Goal: Book appointment/travel/reservation

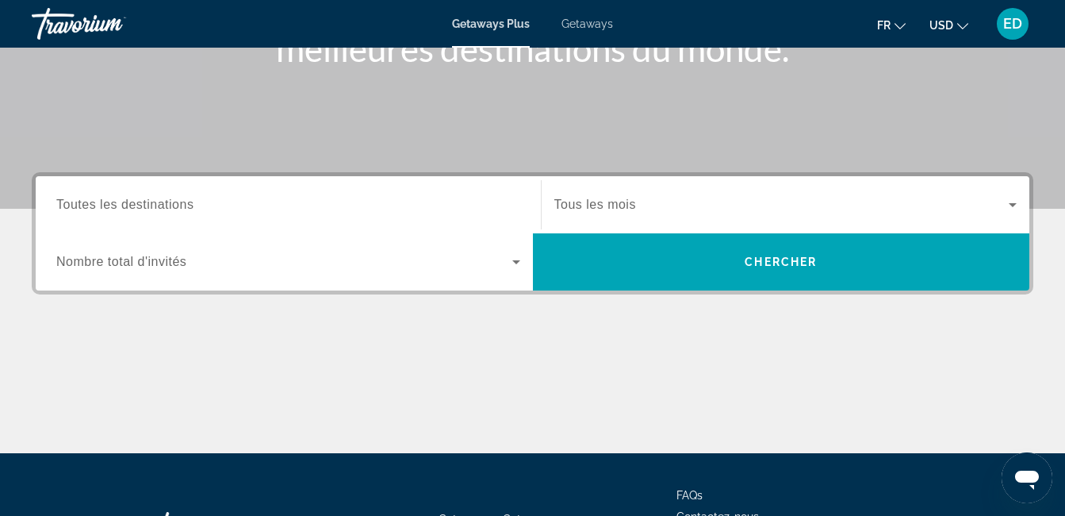
scroll to position [268, 0]
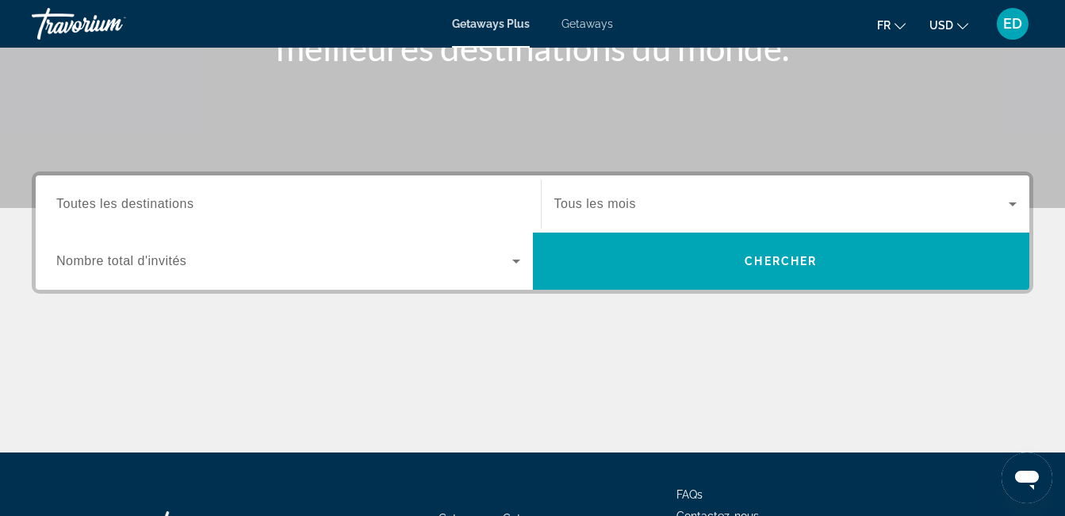
click at [504, 249] on div "Search widget" at bounding box center [288, 261] width 464 height 44
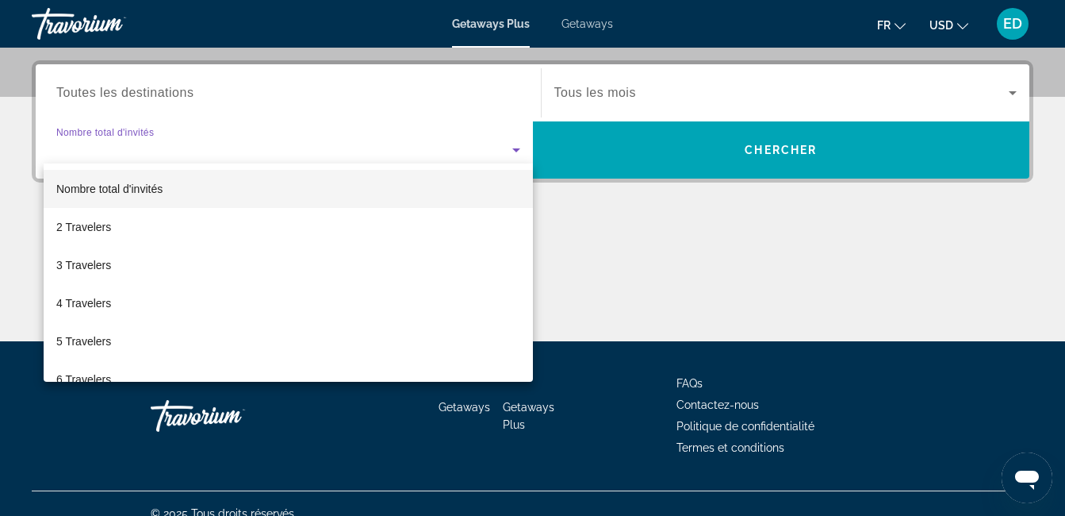
scroll to position [388, 0]
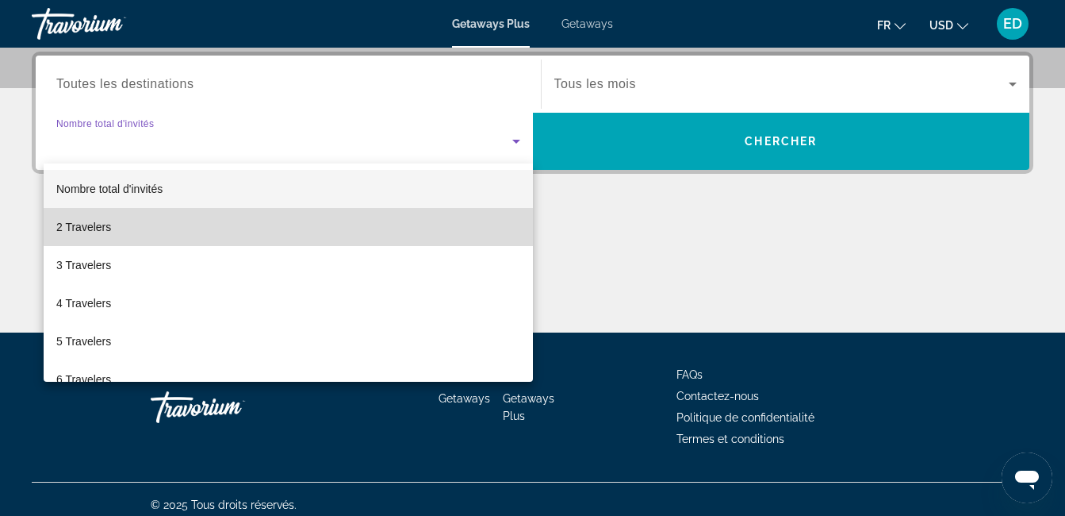
click at [427, 219] on mat-option "2 Travelers" at bounding box center [288, 227] width 489 height 38
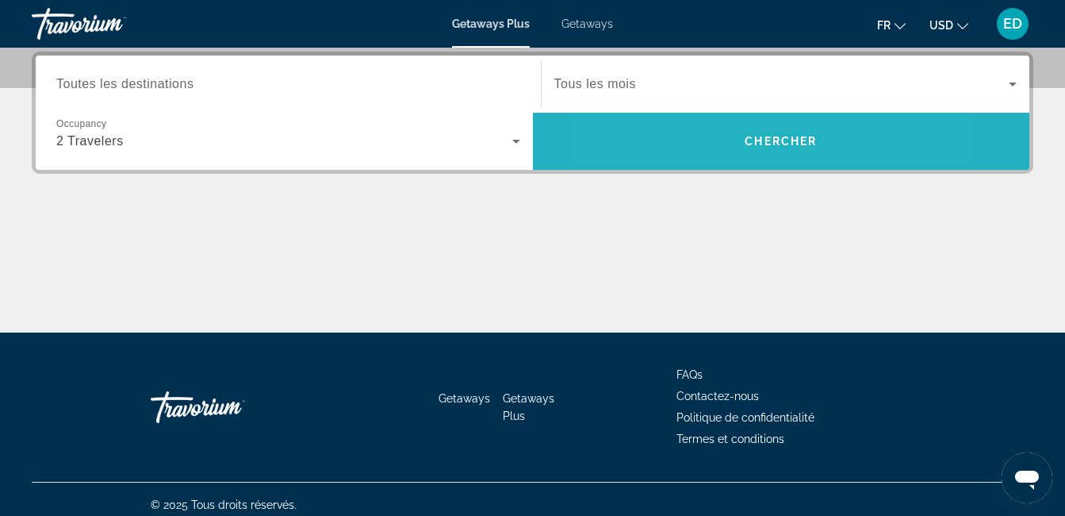
click at [699, 133] on span "Search" at bounding box center [781, 141] width 497 height 38
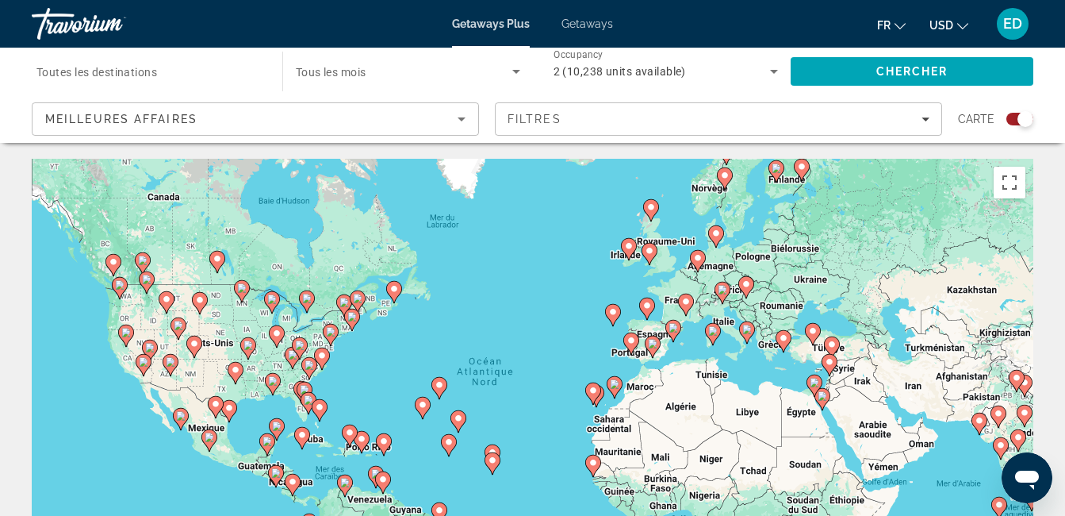
click at [1015, 202] on div "Pour activer le glissement avec le clavier, appuyez sur Alt+Entrée. Une fois ce…" at bounding box center [533, 397] width 1002 height 476
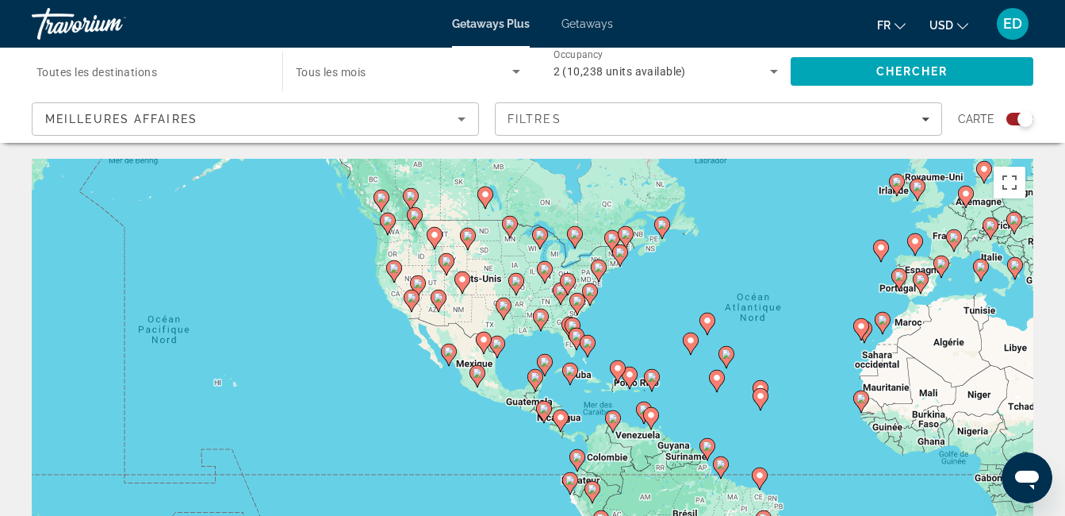
drag, startPoint x: 390, startPoint y: 366, endPoint x: 667, endPoint y: 300, distance: 285.4
click at [667, 300] on div "Pour activer le glissement avec le clavier, appuyez sur Alt+Entrée. Une fois ce…" at bounding box center [533, 397] width 1002 height 476
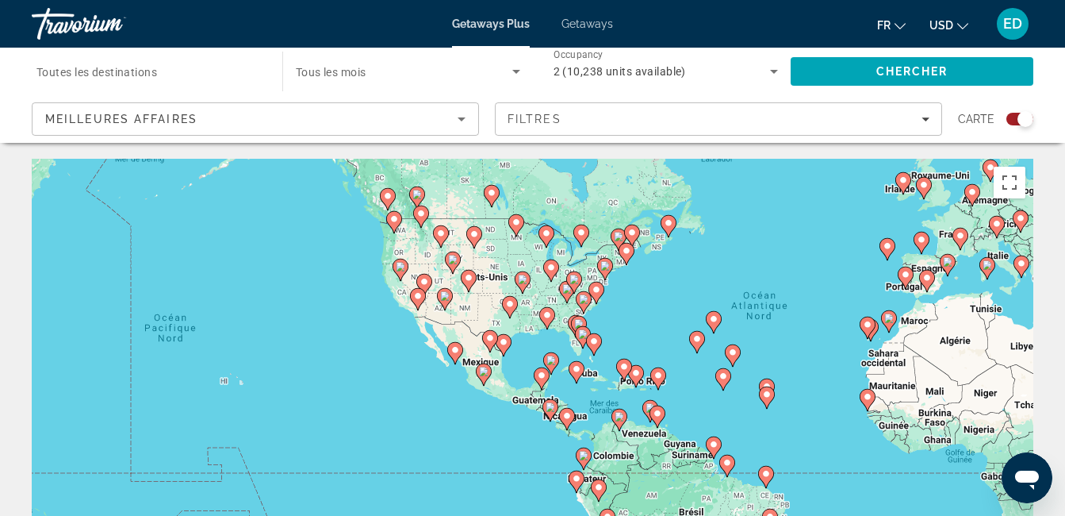
click at [403, 271] on image "Main content" at bounding box center [401, 267] width 10 height 10
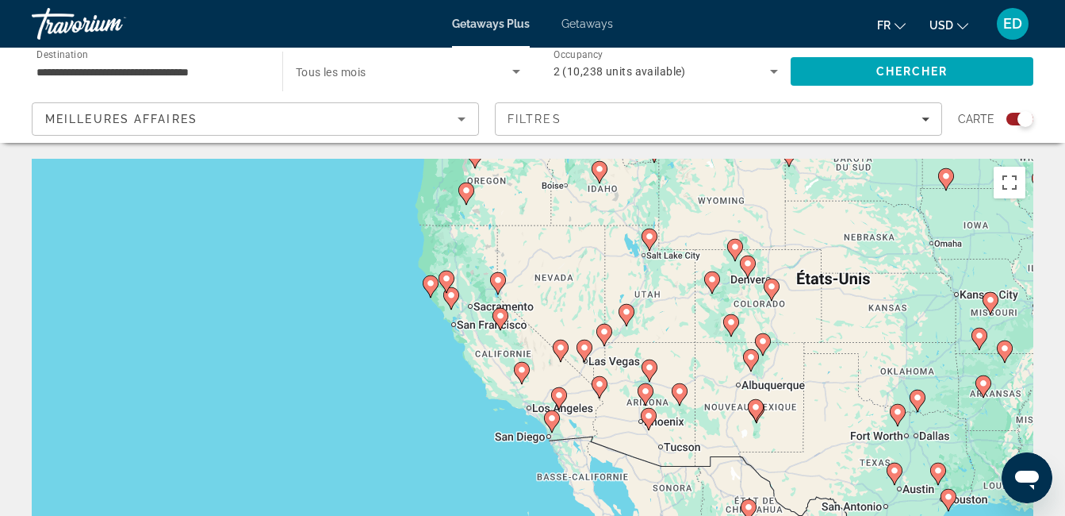
drag, startPoint x: 466, startPoint y: 457, endPoint x: 428, endPoint y: 323, distance: 139.6
click at [428, 323] on div "Pour activer le glissement avec le clavier, appuyez sur Alt+Entrée. Une fois ce…" at bounding box center [533, 397] width 1002 height 476
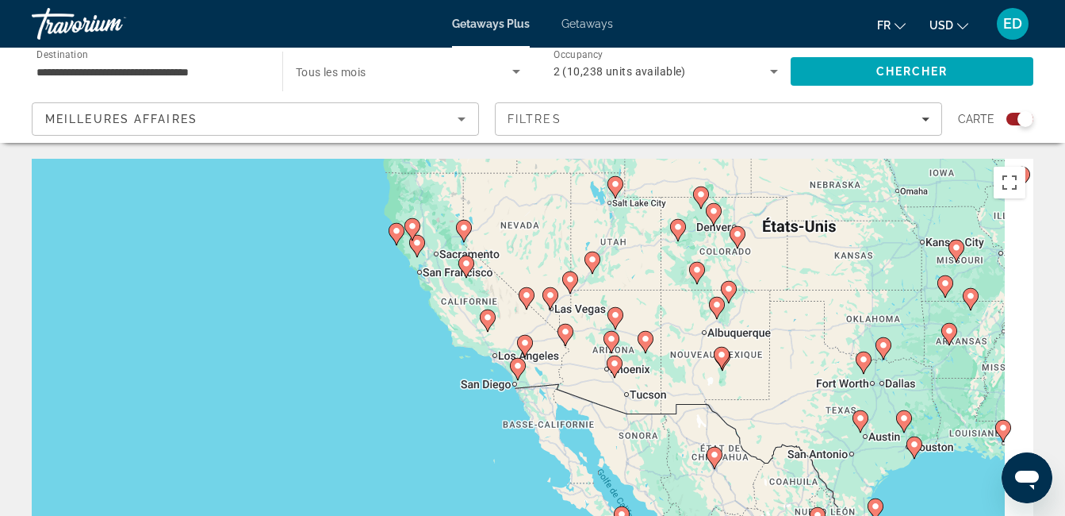
click at [440, 382] on div "Pour activer le glissement avec le clavier, appuyez sur Alt+Entrée. Une fois ce…" at bounding box center [533, 397] width 1002 height 476
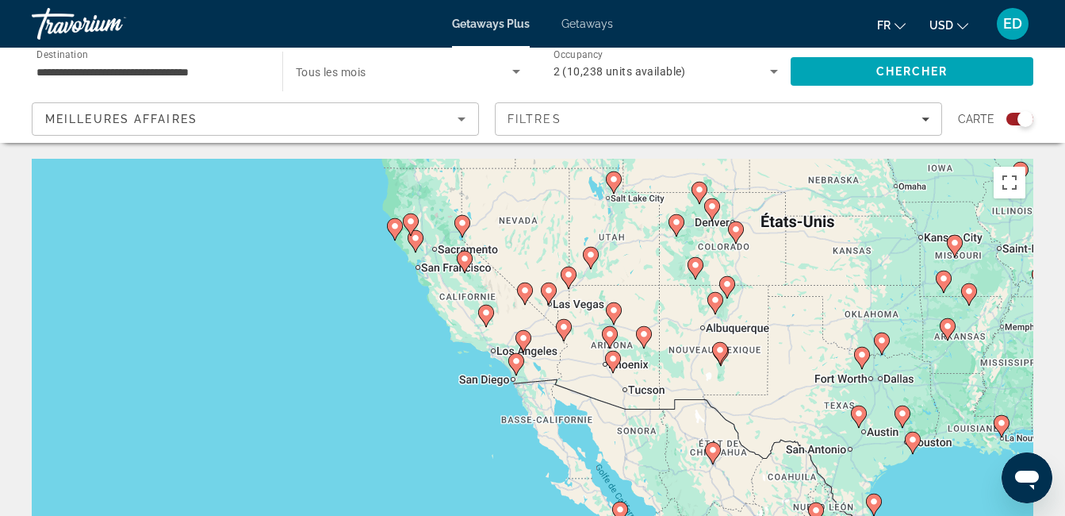
click at [516, 362] on image "Main content" at bounding box center [517, 361] width 10 height 10
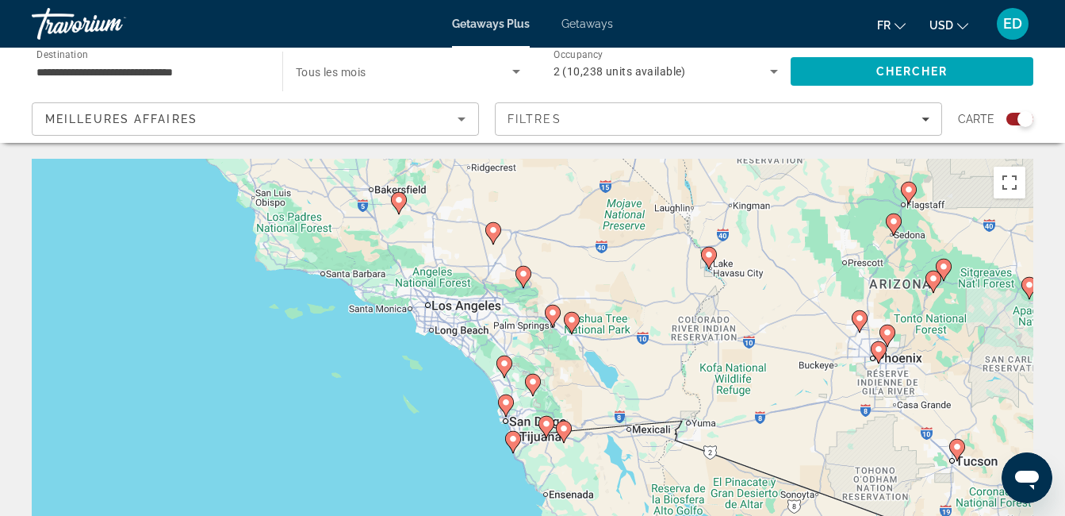
click at [501, 363] on image "Main content" at bounding box center [505, 364] width 10 height 10
type input "**********"
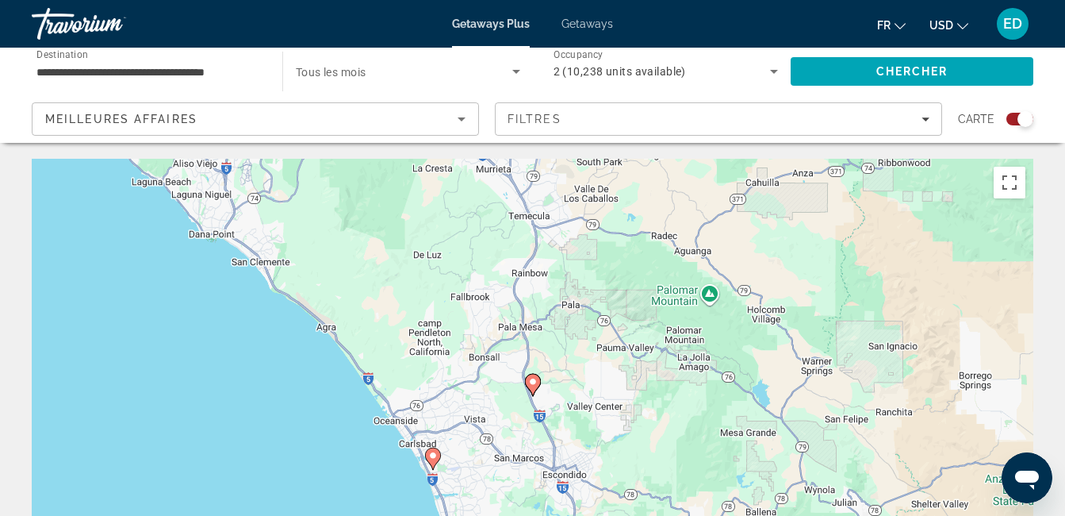
click at [535, 386] on image "Main content" at bounding box center [533, 382] width 10 height 10
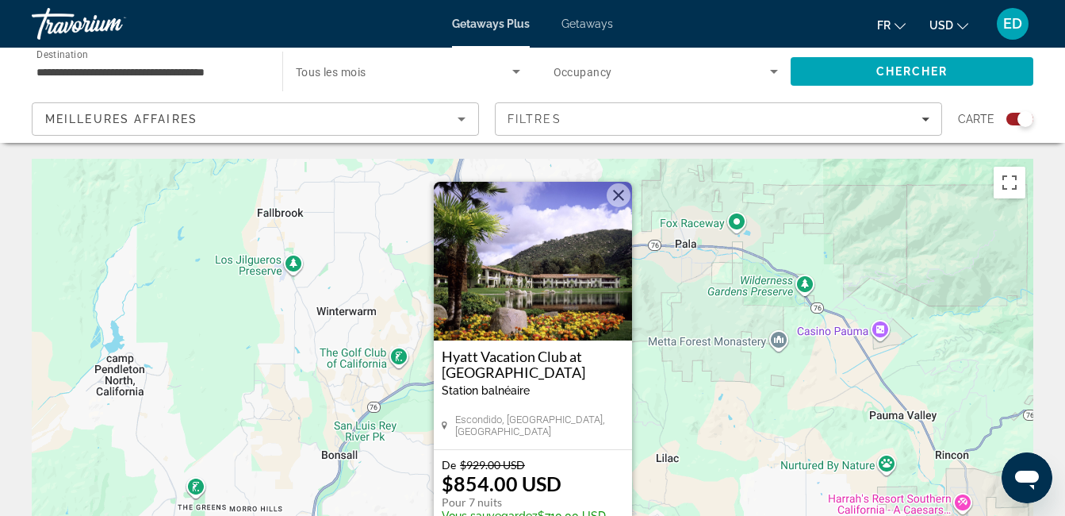
click at [496, 355] on h3 "Hyatt Vacation Club at [GEOGRAPHIC_DATA]" at bounding box center [533, 364] width 182 height 32
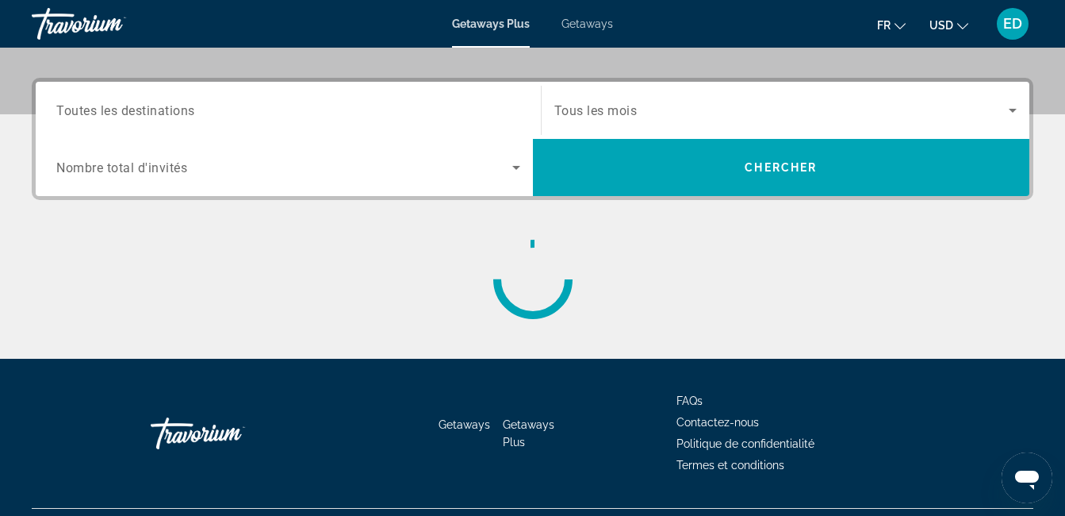
scroll to position [363, 0]
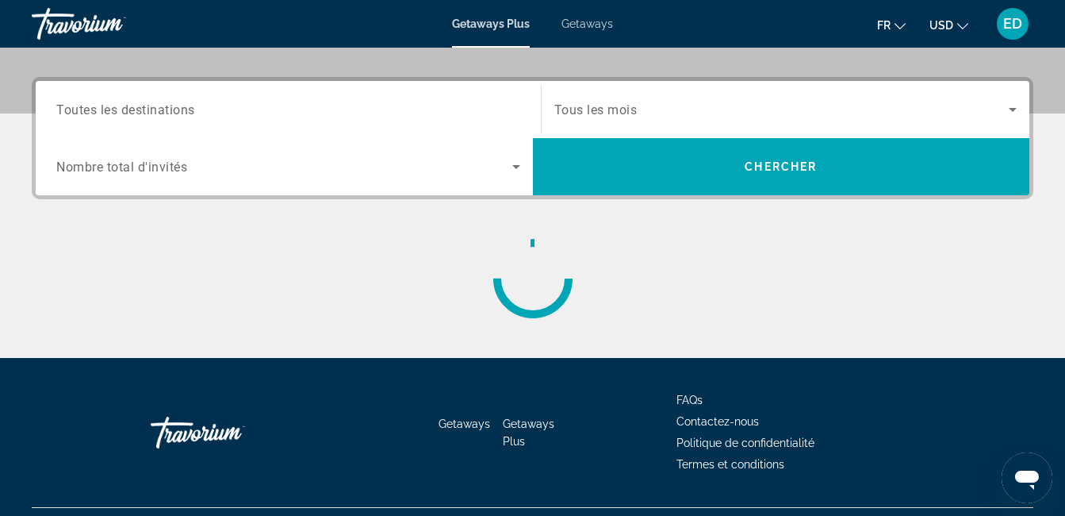
click at [519, 177] on div "Search widget" at bounding box center [288, 166] width 464 height 44
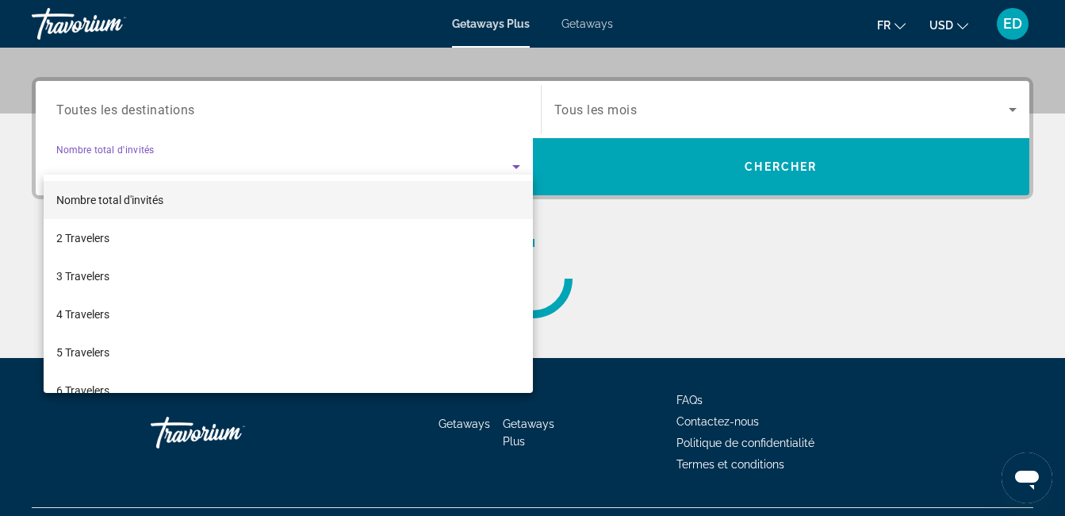
scroll to position [388, 0]
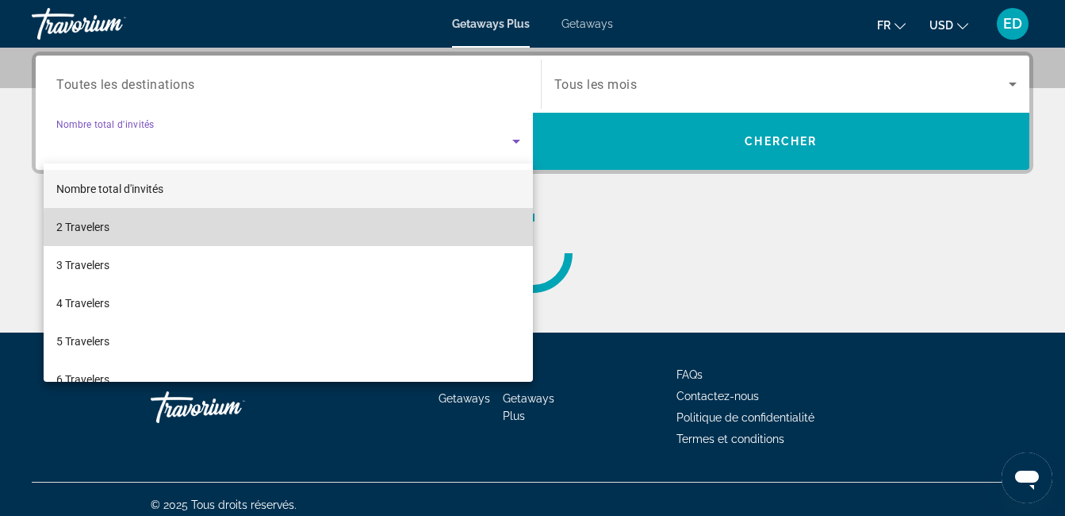
click at [371, 233] on mat-option "2 Travelers" at bounding box center [288, 227] width 489 height 38
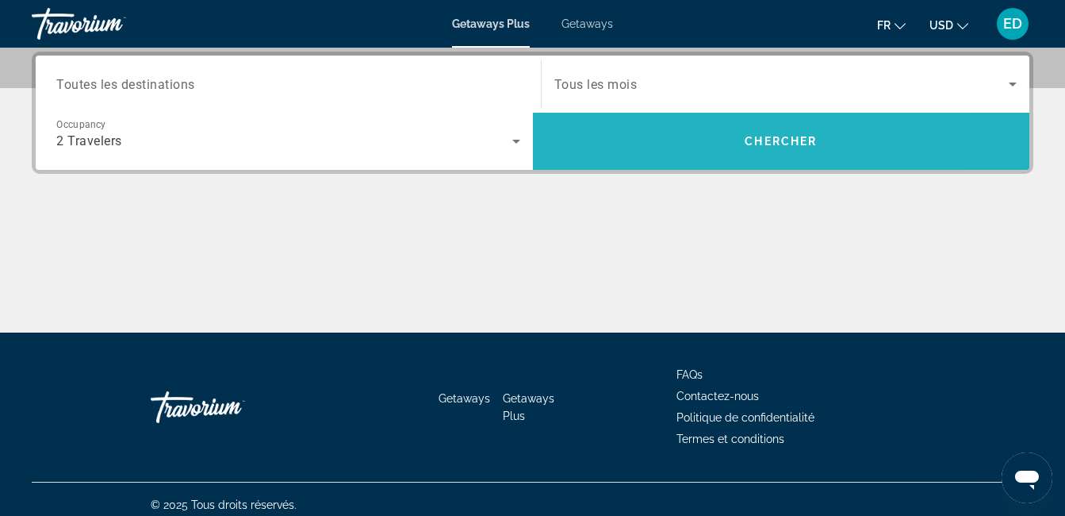
click at [596, 134] on span "Search" at bounding box center [781, 141] width 497 height 38
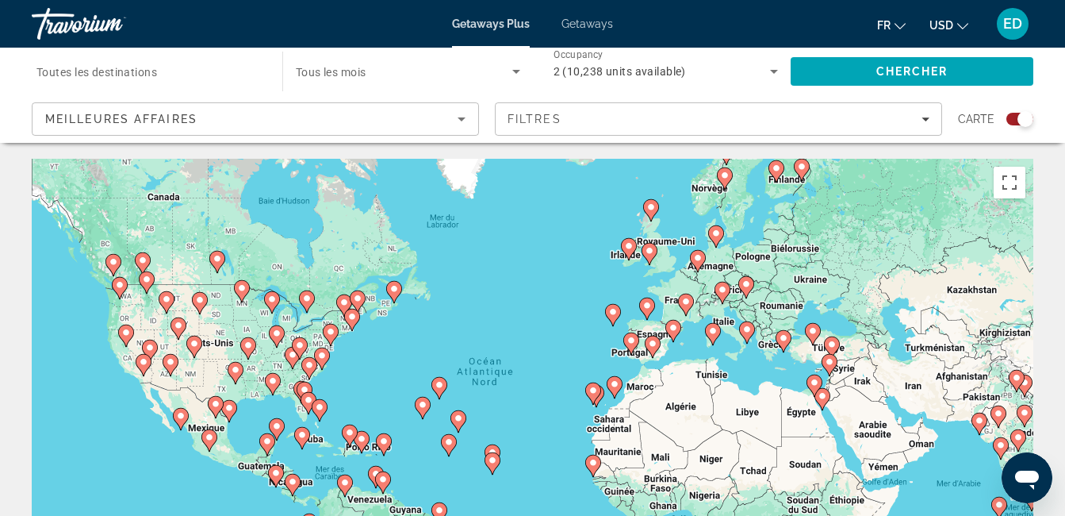
click at [724, 286] on image "Main content" at bounding box center [723, 290] width 10 height 10
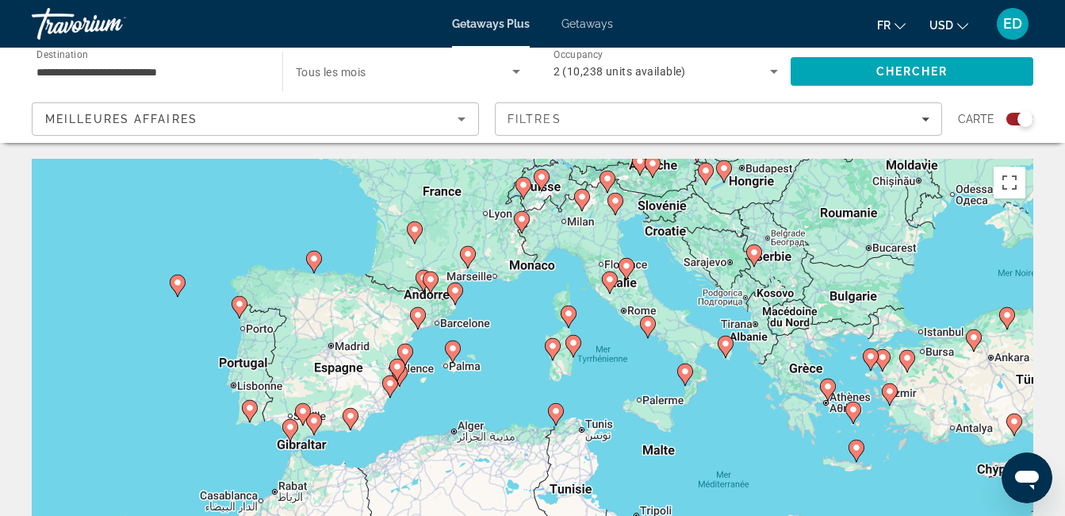
drag, startPoint x: 437, startPoint y: 441, endPoint x: 545, endPoint y: 208, distance: 257.0
click at [545, 208] on div "Pour activer le glissement avec le clavier, appuyez sur Alt+Entrée. Une fois ce…" at bounding box center [533, 397] width 1002 height 476
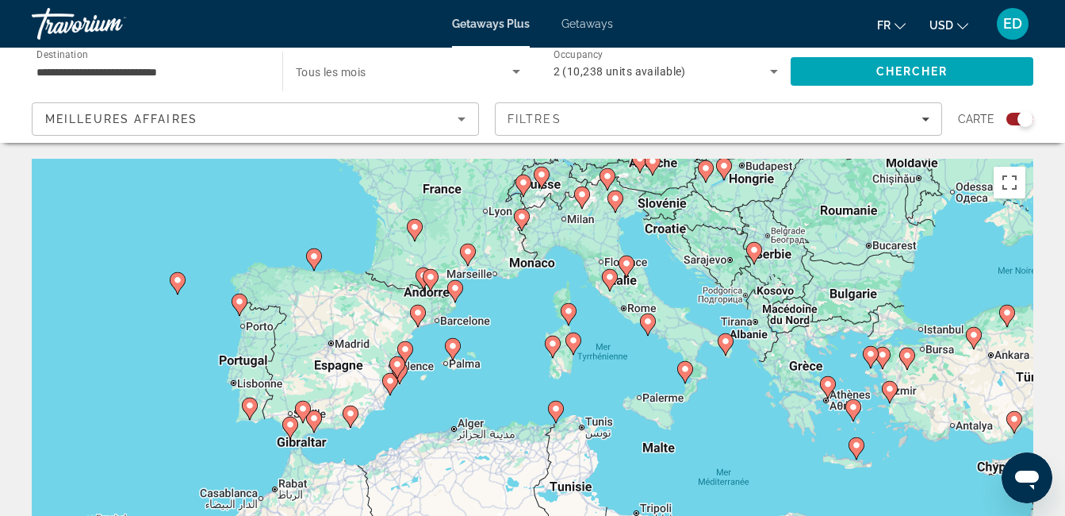
click at [512, 226] on div "Pour activer le glissement avec le clavier, appuyez sur Alt+Entrée. Une fois ce…" at bounding box center [533, 397] width 1002 height 476
click at [516, 220] on icon "Main content" at bounding box center [521, 219] width 14 height 21
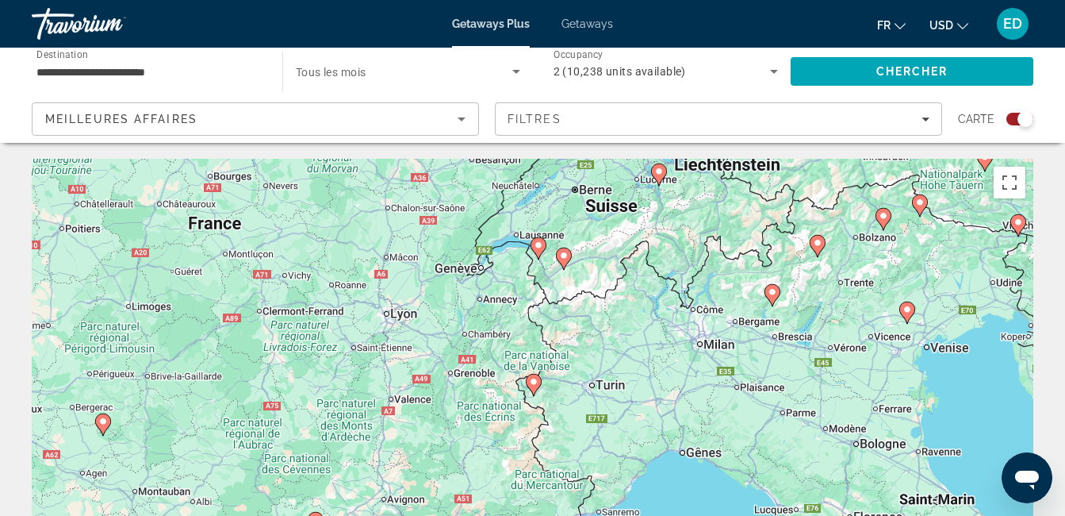
click at [540, 248] on image "Main content" at bounding box center [539, 245] width 10 height 10
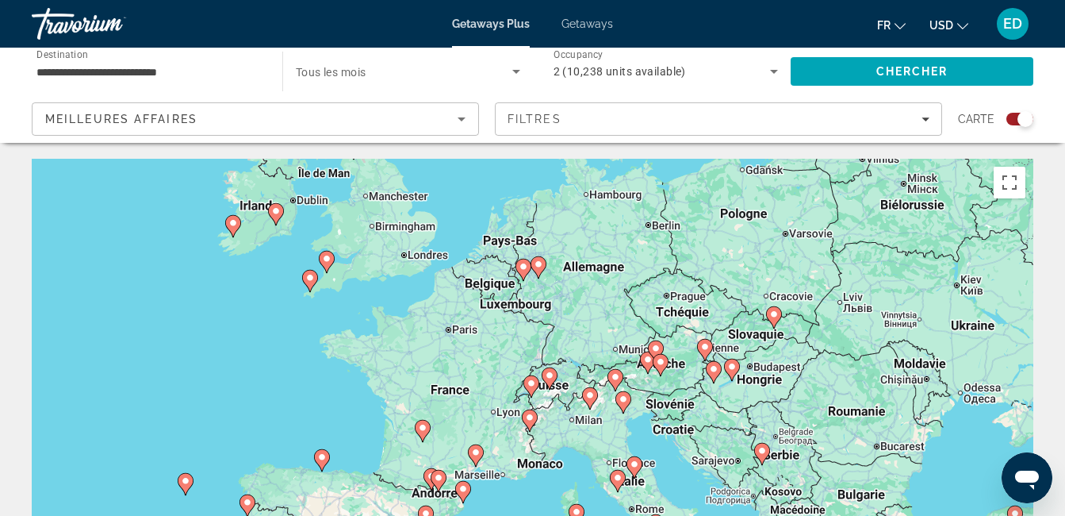
click at [528, 374] on gmp-advanced-marker "Main content" at bounding box center [532, 386] width 16 height 24
type input "**********"
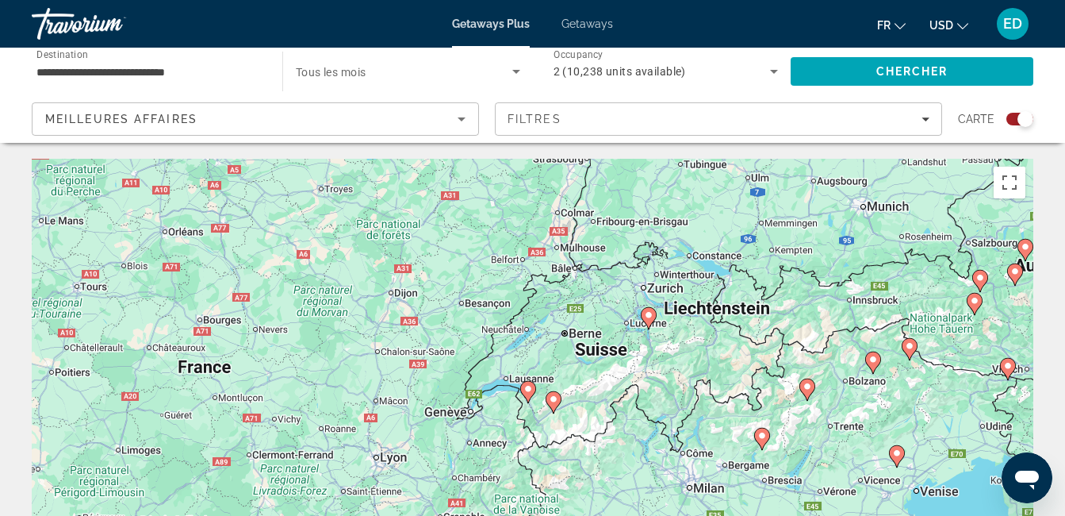
click at [529, 390] on image "Main content" at bounding box center [529, 389] width 10 height 10
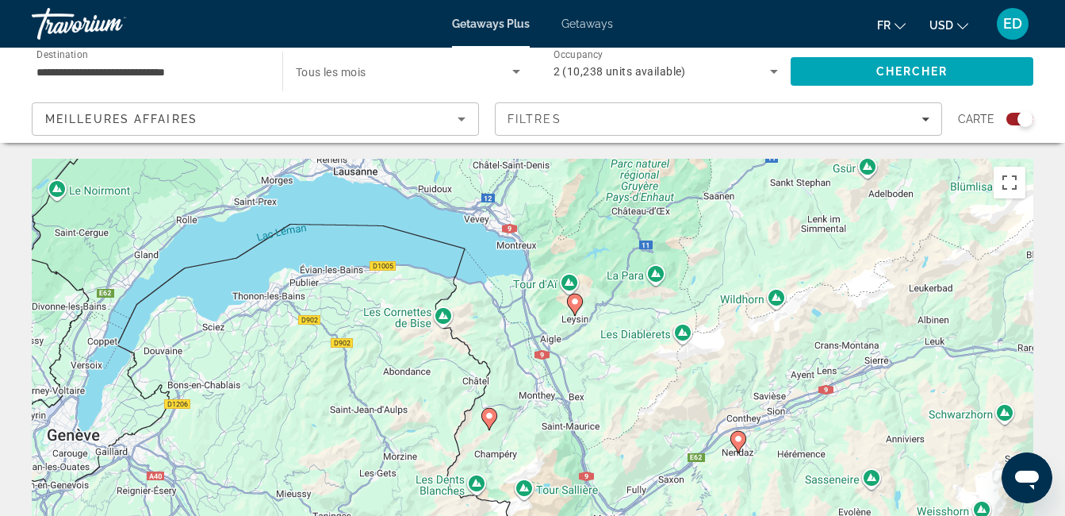
drag, startPoint x: 497, startPoint y: 423, endPoint x: 548, endPoint y: 326, distance: 109.3
click at [548, 326] on div "Pour naviguer, appuyez sur les touches fléchées. Pour activer le glissement ave…" at bounding box center [533, 397] width 1002 height 476
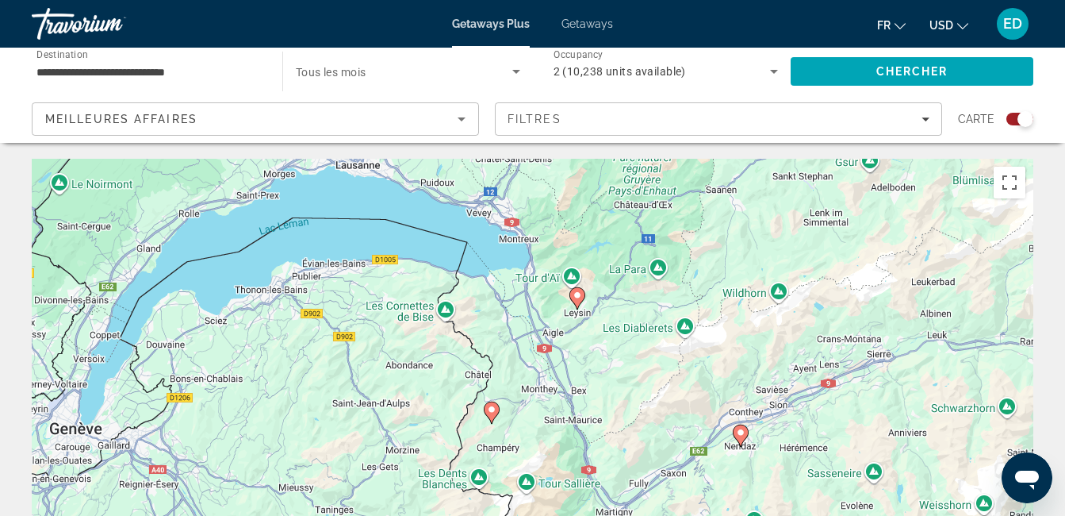
drag, startPoint x: 548, startPoint y: 326, endPoint x: 489, endPoint y: 406, distance: 99.8
click at [489, 406] on image "Main content" at bounding box center [492, 410] width 10 height 10
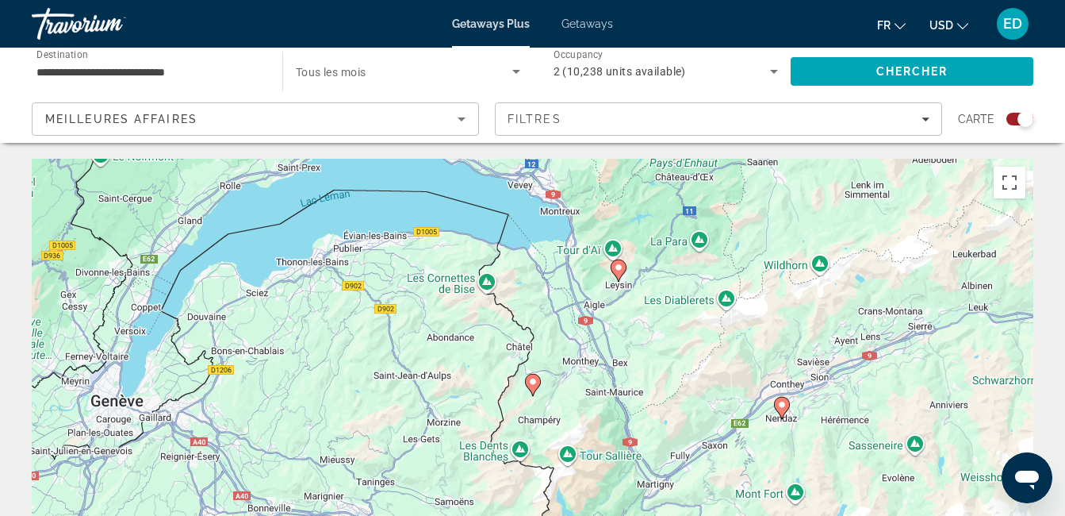
click at [539, 384] on icon "Main content" at bounding box center [532, 384] width 14 height 21
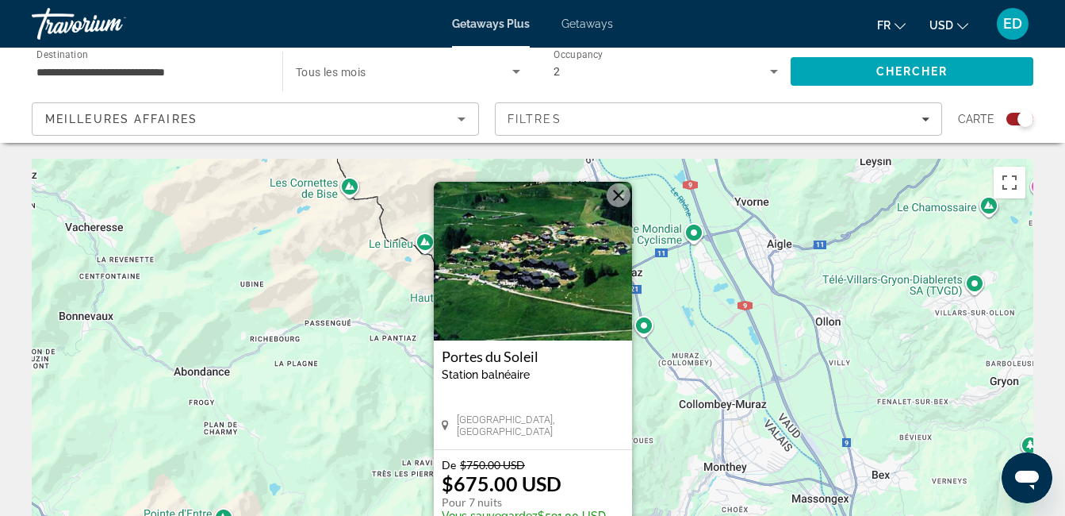
click at [616, 194] on button "Fermer" at bounding box center [619, 195] width 24 height 24
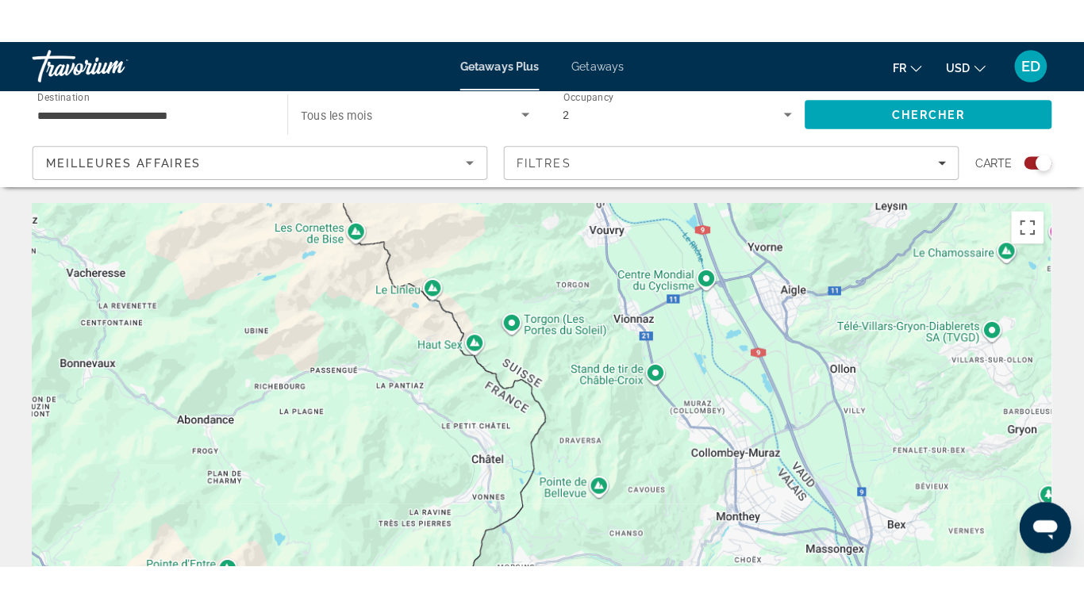
scroll to position [6, 0]
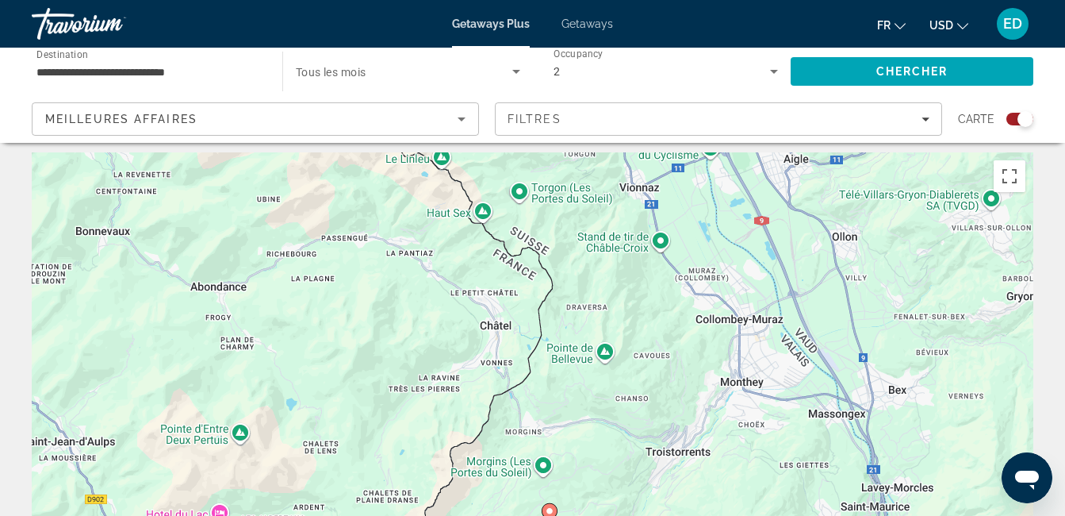
drag, startPoint x: 462, startPoint y: 314, endPoint x: 491, endPoint y: 177, distance: 140.3
click at [491, 177] on div "Pour activer le glissement avec le clavier, appuyez sur Alt+Entrée. Une fois ce…" at bounding box center [533, 390] width 1002 height 476
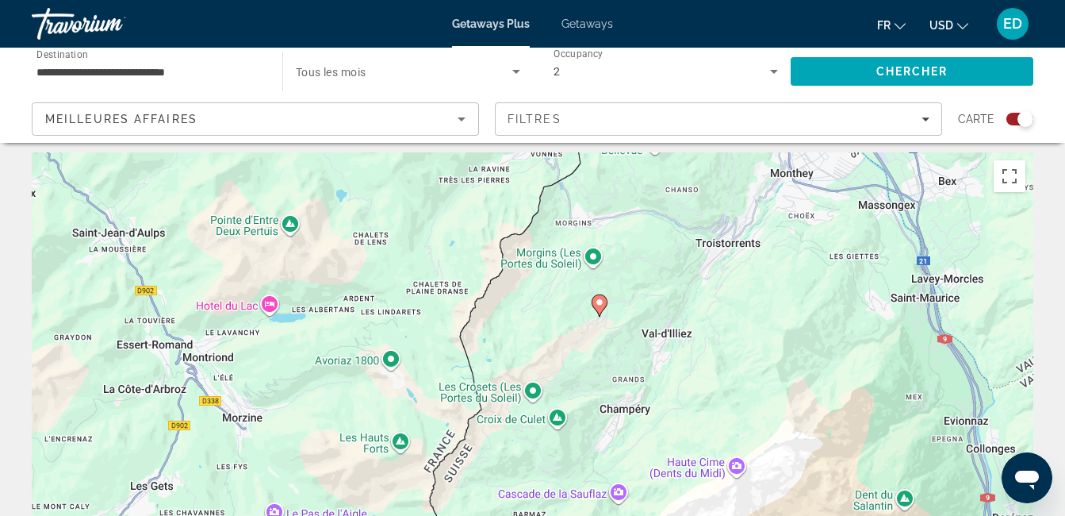
drag, startPoint x: 507, startPoint y: 428, endPoint x: 555, endPoint y: 216, distance: 217.3
click at [555, 216] on div "Pour activer le glissement avec le clavier, appuyez sur Alt+Entrée. Une fois ce…" at bounding box center [533, 390] width 1002 height 476
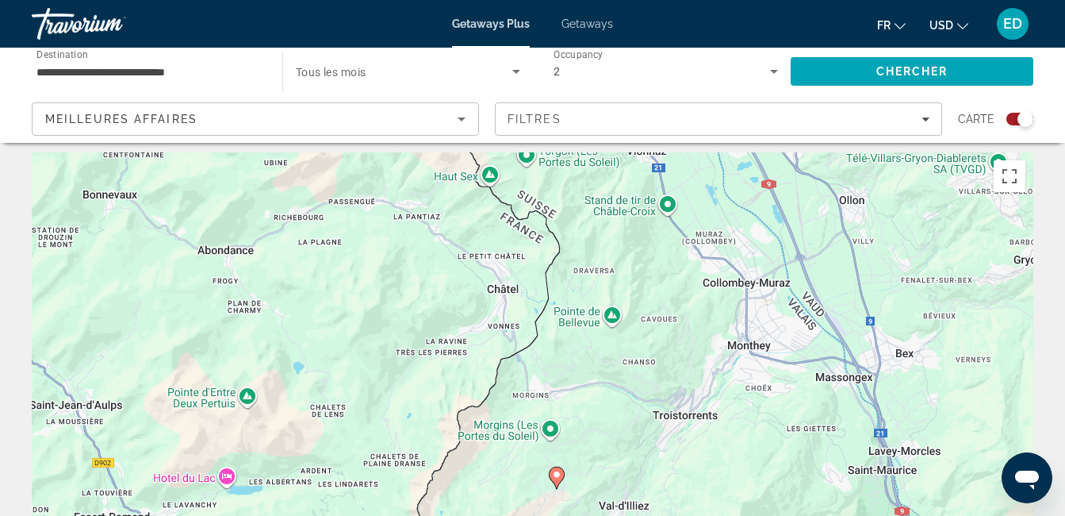
drag, startPoint x: 555, startPoint y: 216, endPoint x: 491, endPoint y: 468, distance: 260.3
click at [491, 468] on div "Pour activer le glissement avec le clavier, appuyez sur Alt+Entrée. Une fois ce…" at bounding box center [533, 390] width 1002 height 476
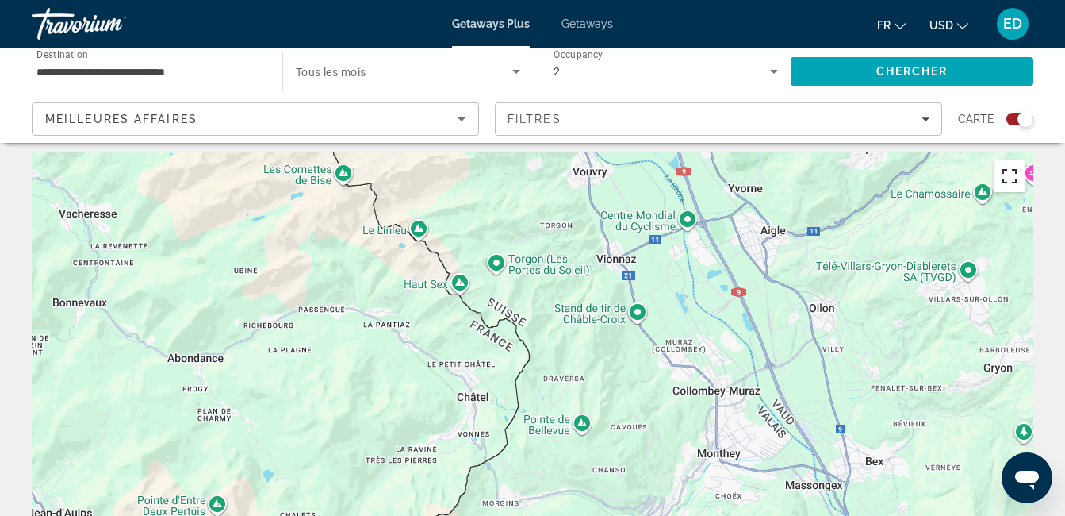
click at [1011, 175] on button "Passer en plein écran" at bounding box center [1010, 176] width 32 height 32
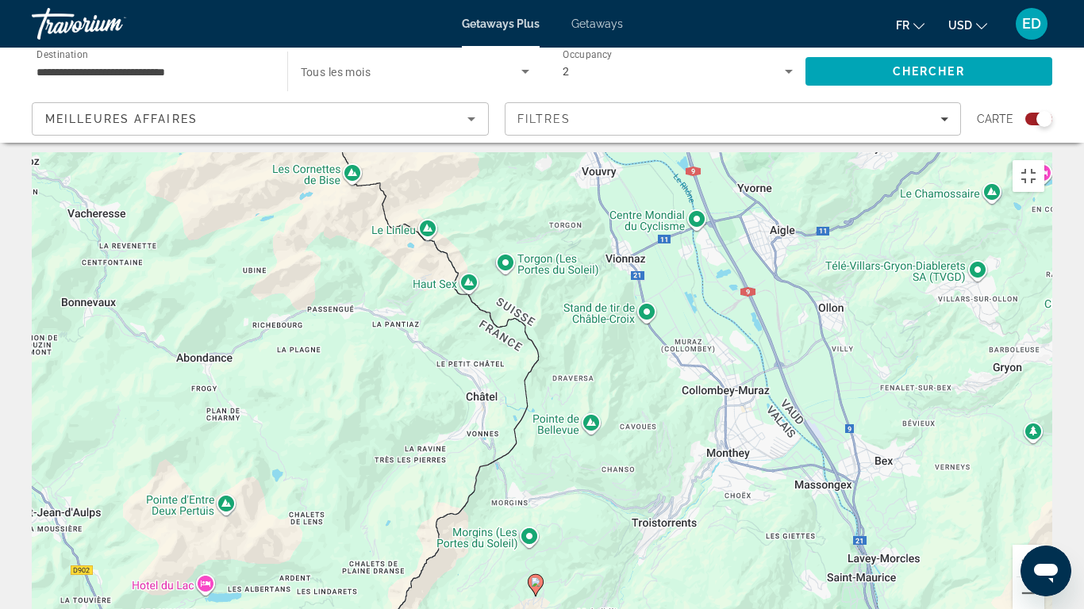
click at [532, 515] on image "Main content" at bounding box center [536, 583] width 10 height 10
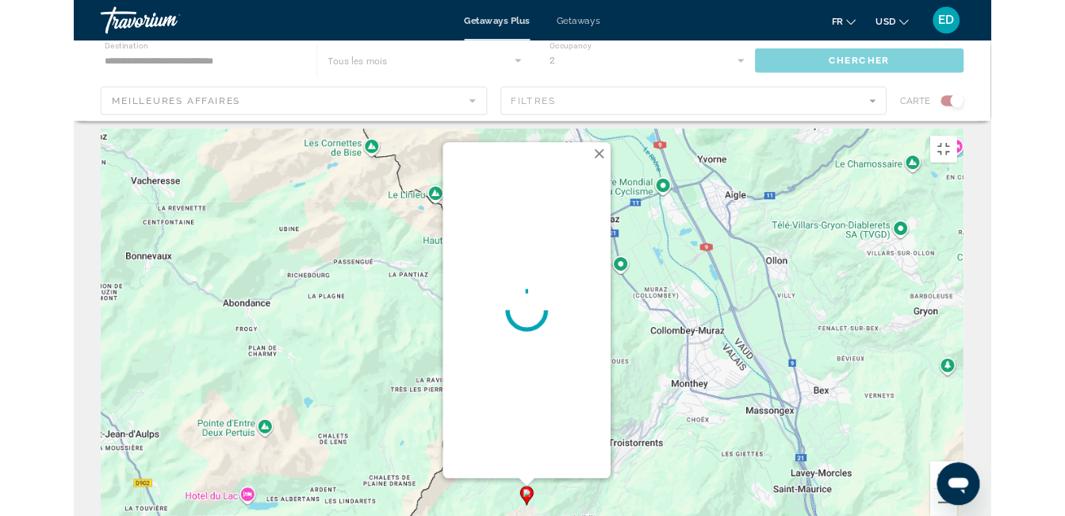
scroll to position [0, 0]
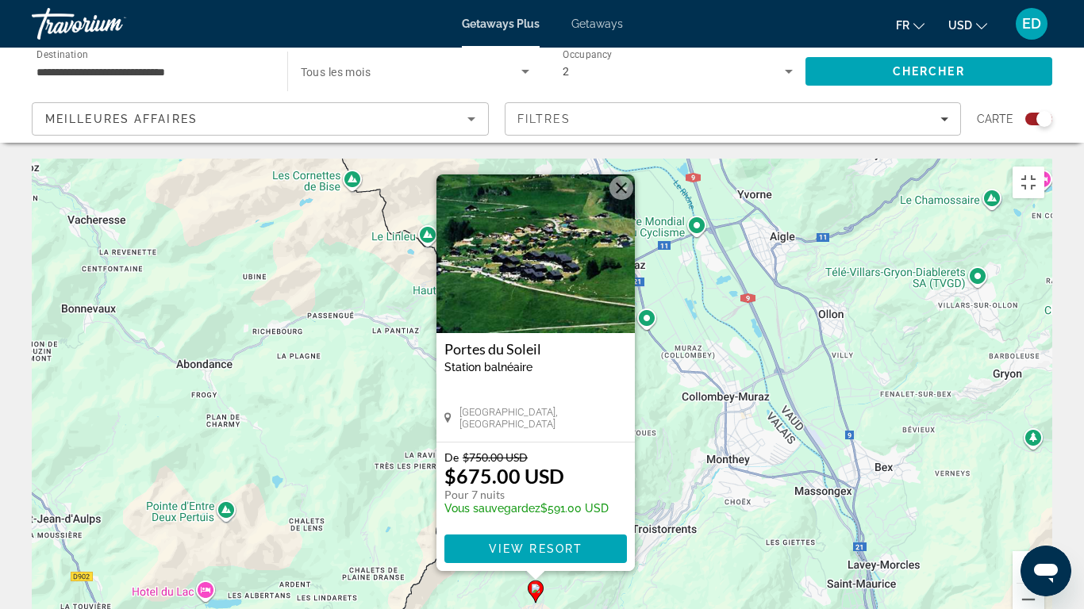
click at [627, 176] on button "Fermer" at bounding box center [621, 188] width 24 height 24
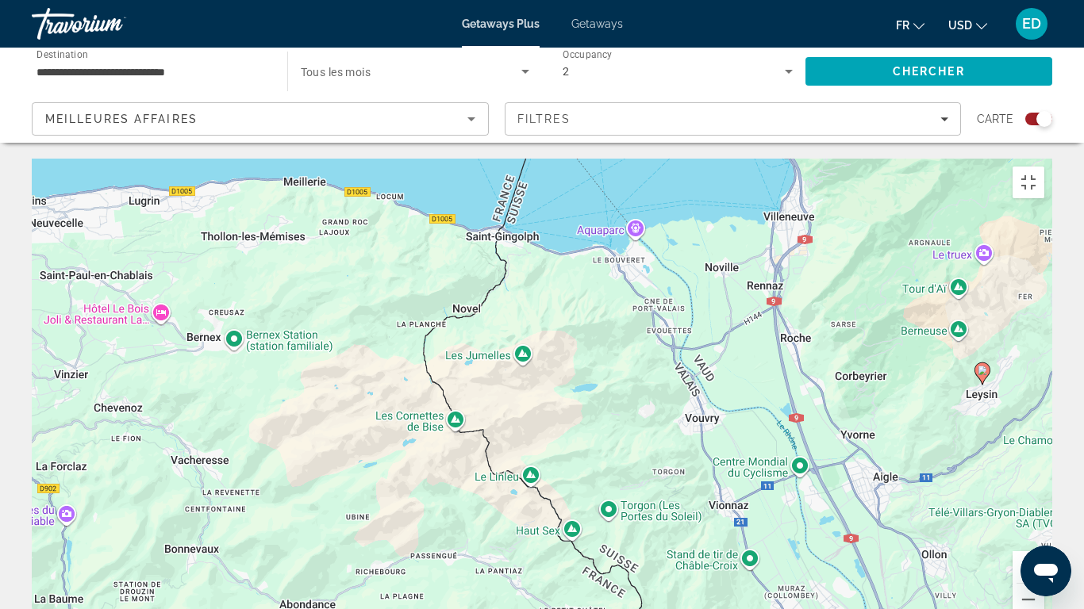
drag, startPoint x: 515, startPoint y: 294, endPoint x: 618, endPoint y: 537, distance: 264.5
click at [618, 515] on div "Pour activer le glissement avec le clavier, appuyez sur Alt+Entrée. Une fois ce…" at bounding box center [542, 397] width 1020 height 476
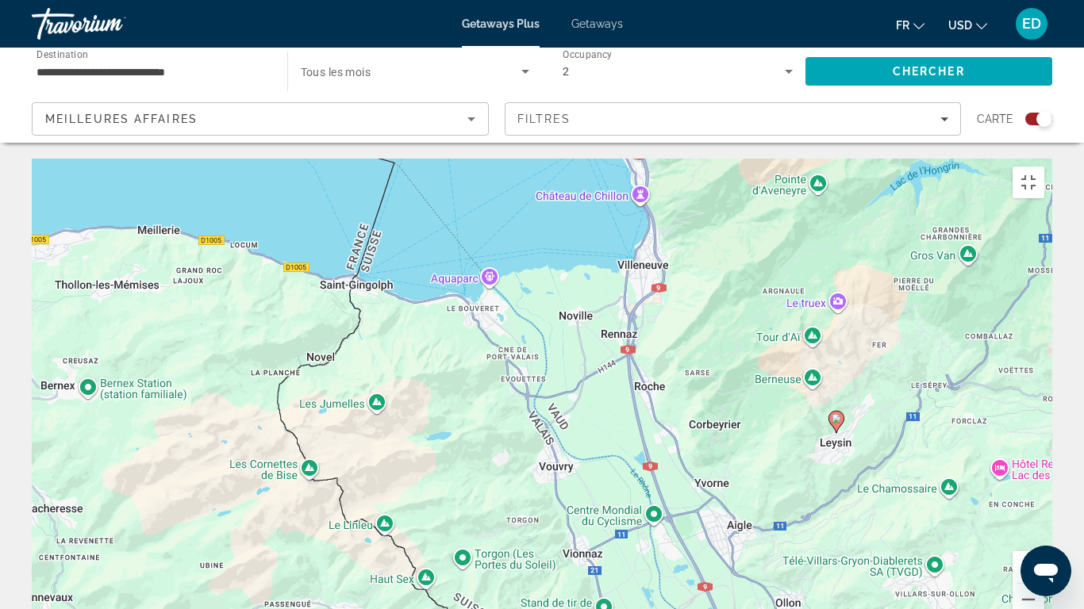
drag, startPoint x: 755, startPoint y: 469, endPoint x: 589, endPoint y: 516, distance: 172.3
click at [589, 515] on div "Pour activer le glissement avec le clavier, appuyez sur Alt+Entrée. Une fois ce…" at bounding box center [542, 397] width 1020 height 476
click at [1044, 515] on button "Zoom arrière" at bounding box center [1028, 600] width 32 height 32
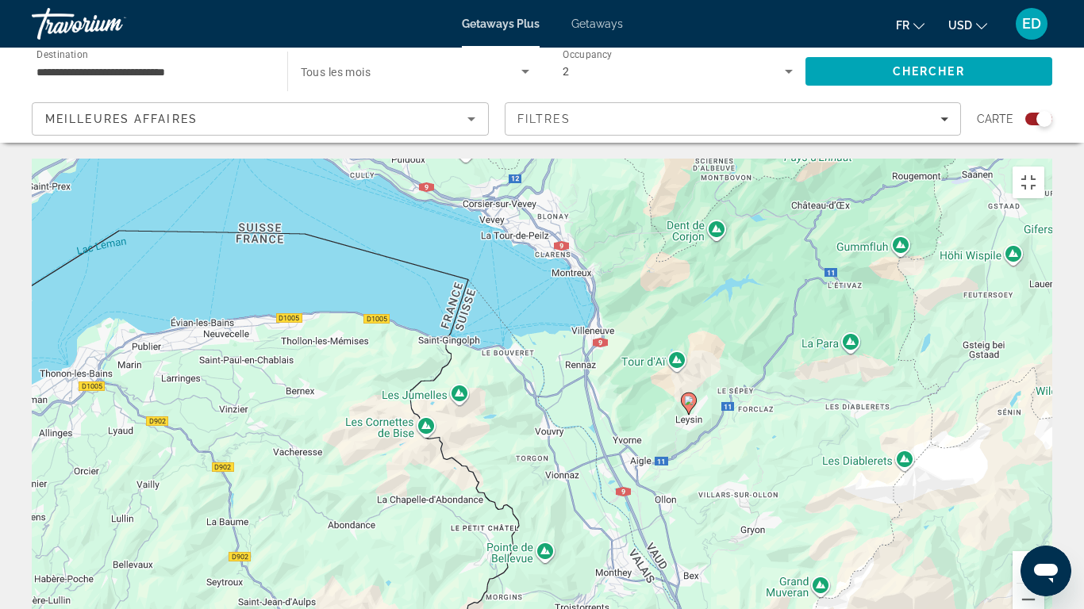
click at [688, 396] on image "Main content" at bounding box center [689, 401] width 10 height 10
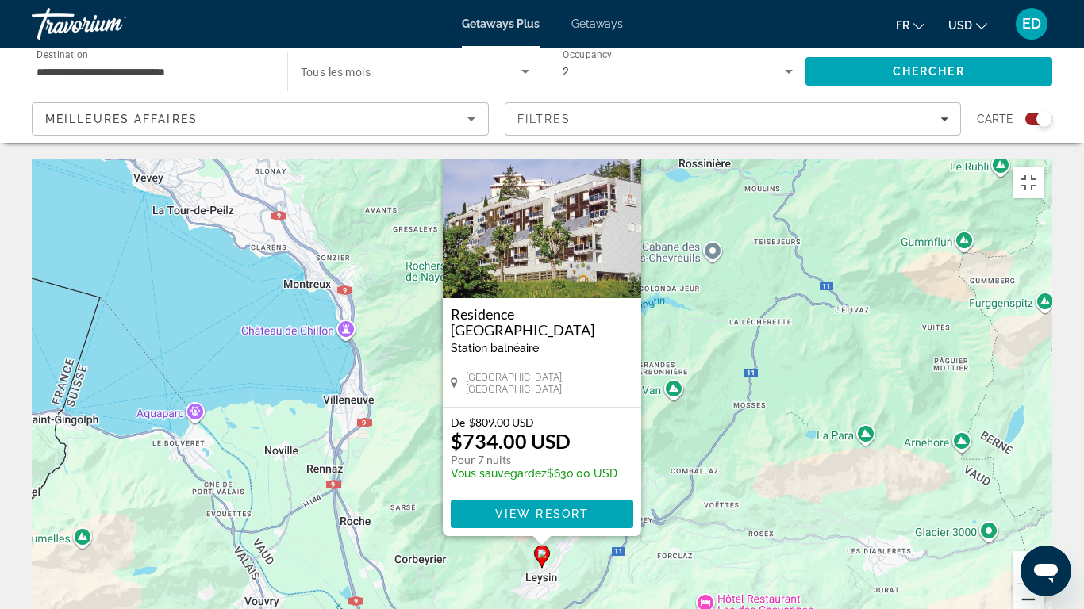
click at [1044, 515] on button "Zoom arrière" at bounding box center [1028, 600] width 32 height 32
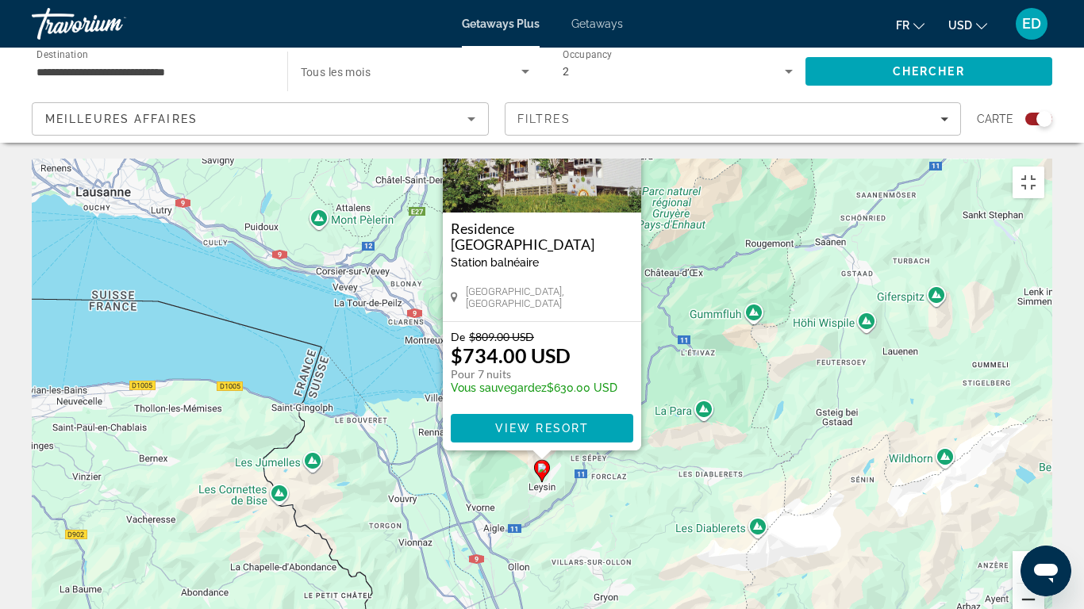
click at [1044, 515] on button "Zoom arrière" at bounding box center [1028, 600] width 32 height 32
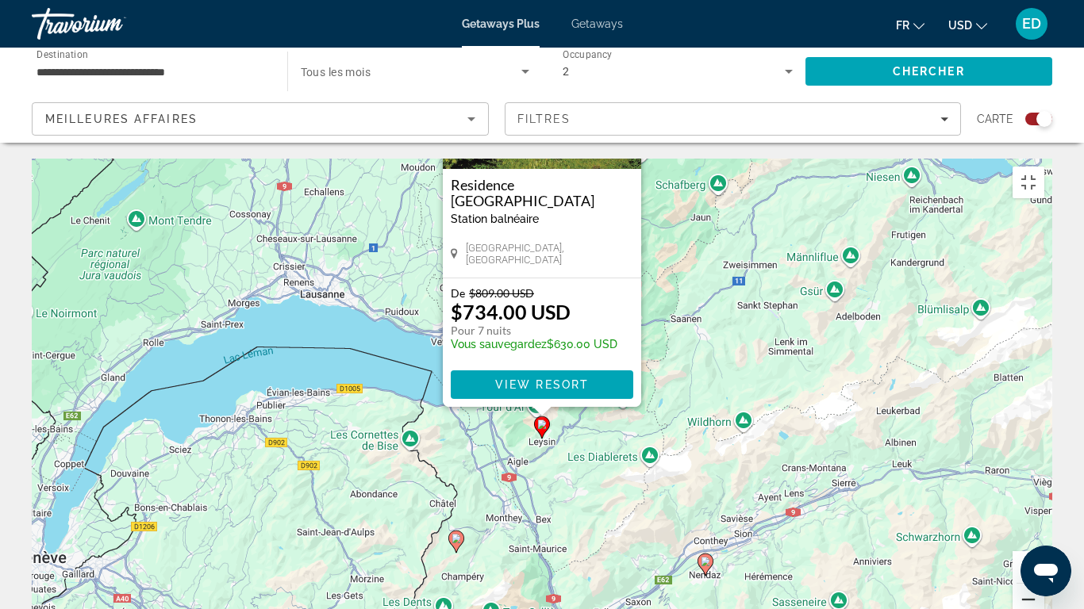
click at [1044, 515] on button "Zoom arrière" at bounding box center [1028, 600] width 32 height 32
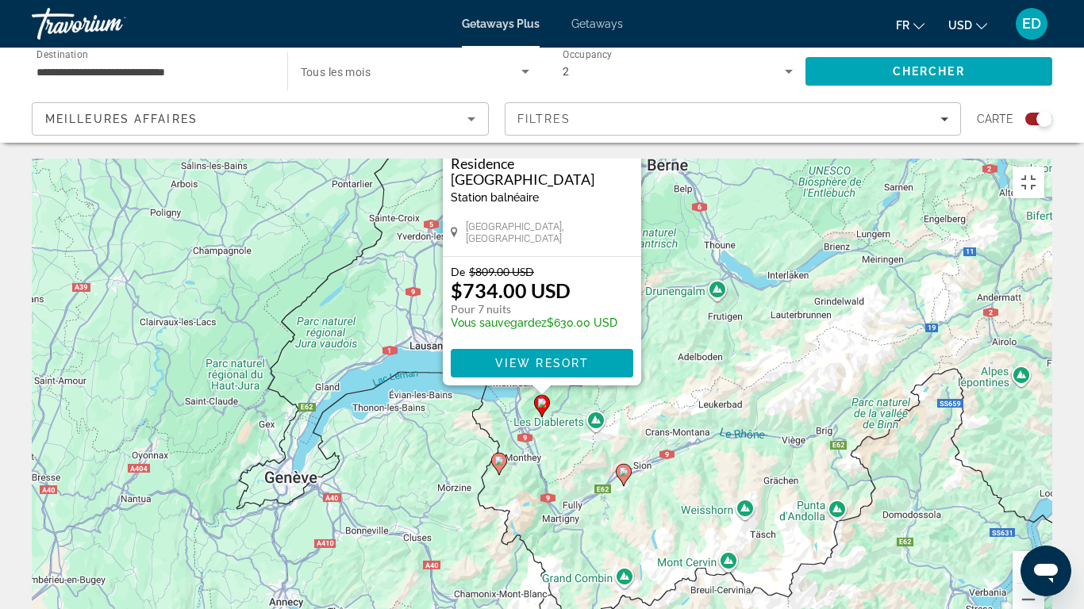
click at [631, 378] on div "Pour activer le glissement avec le clavier, appuyez sur Alt+Entrée. Une fois ce…" at bounding box center [542, 397] width 1020 height 476
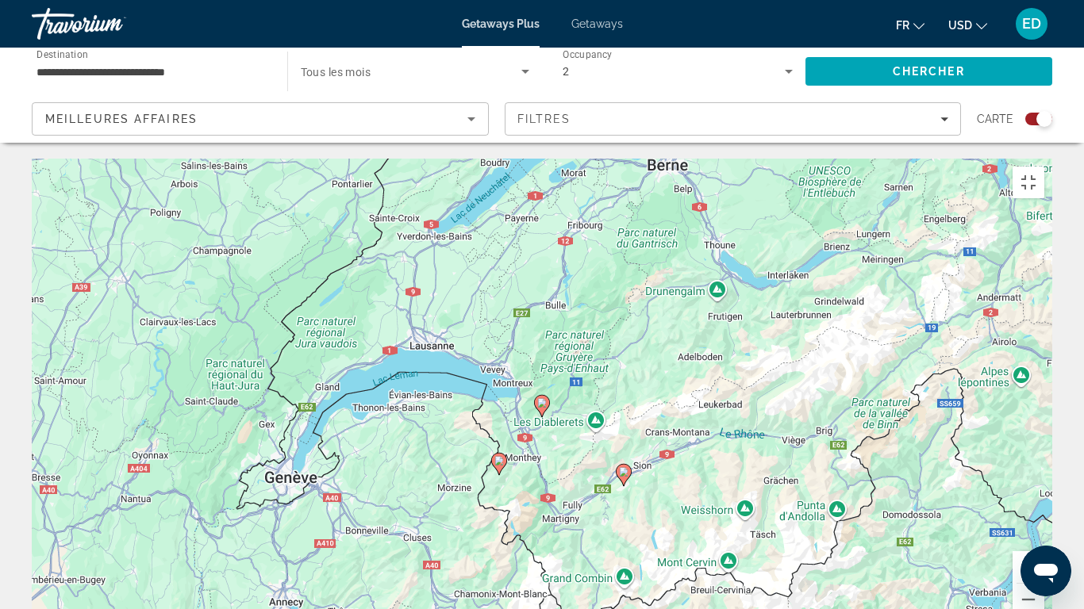
click at [626, 467] on image "Main content" at bounding box center [624, 472] width 10 height 10
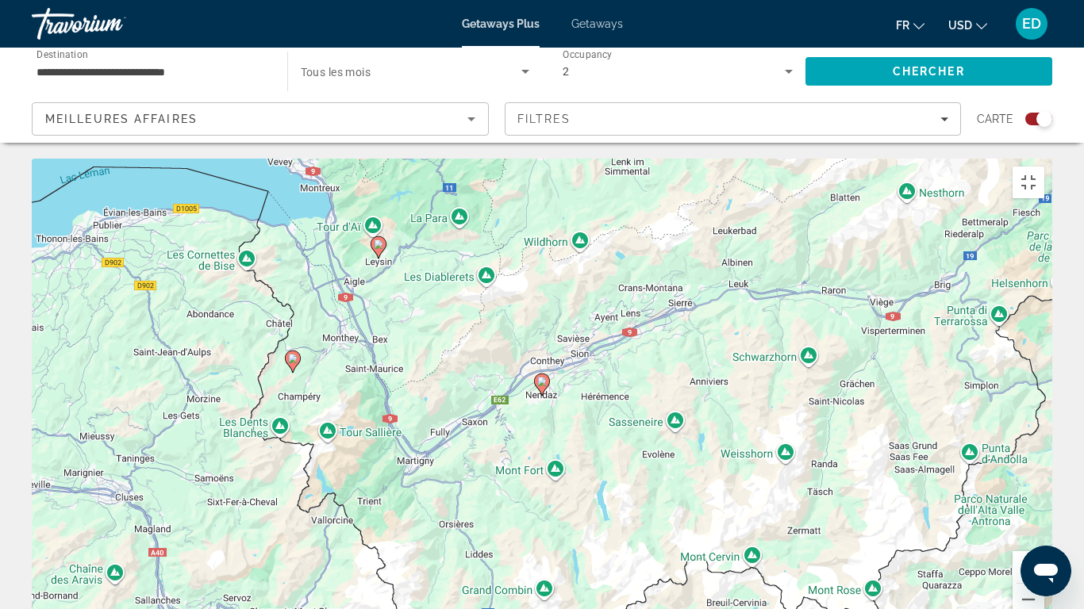
click at [543, 377] on image "Main content" at bounding box center [542, 382] width 10 height 10
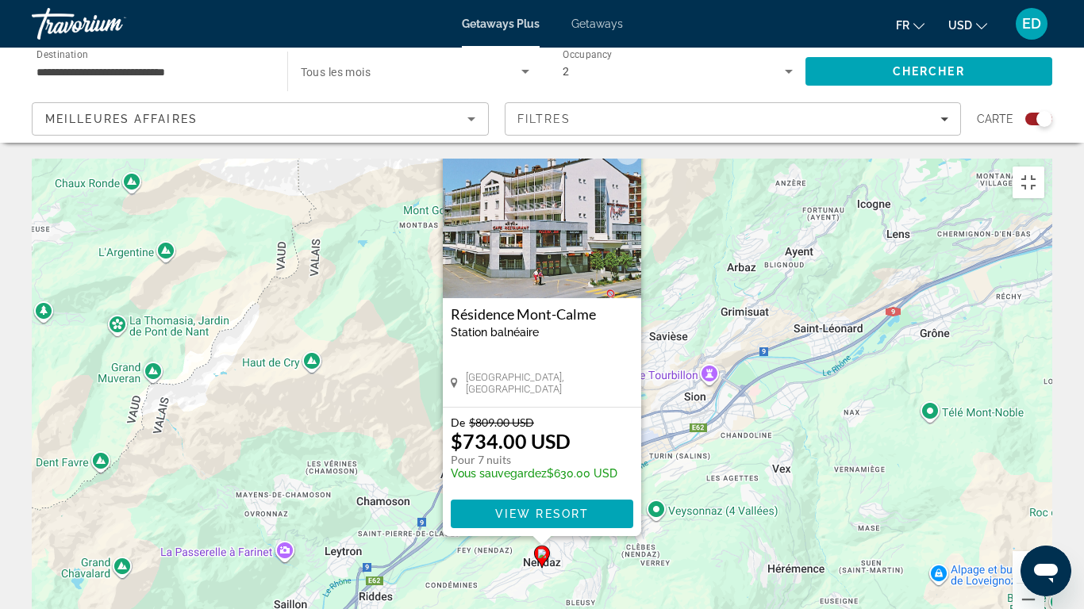
click at [634, 141] on button "Fermer" at bounding box center [628, 153] width 24 height 24
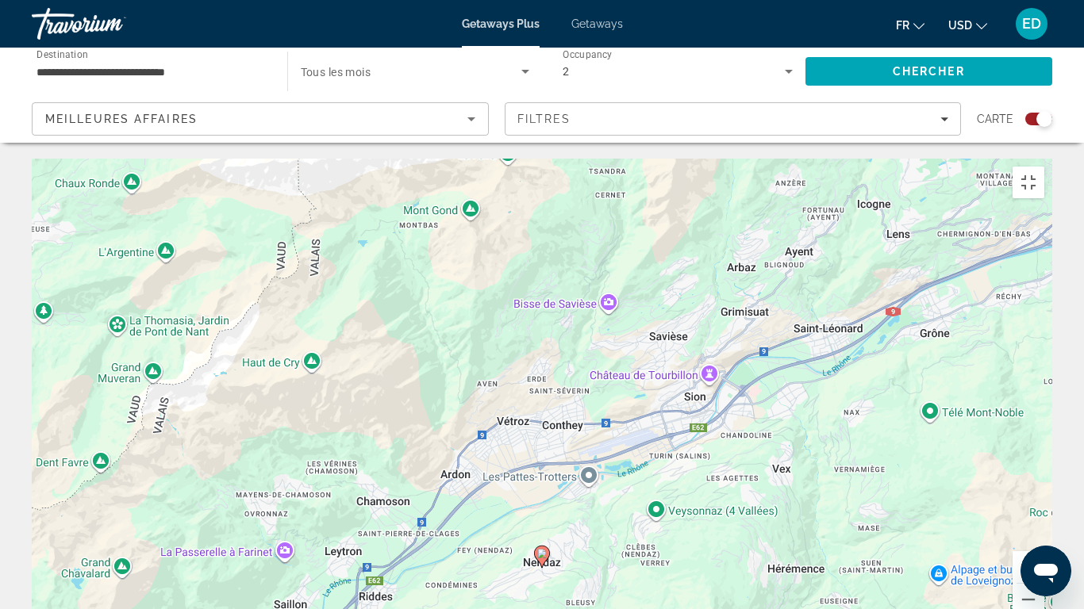
click at [1052, 159] on div "Pour naviguer, appuyez sur les touches fléchées. Pour activer le glissement ave…" at bounding box center [542, 397] width 1020 height 476
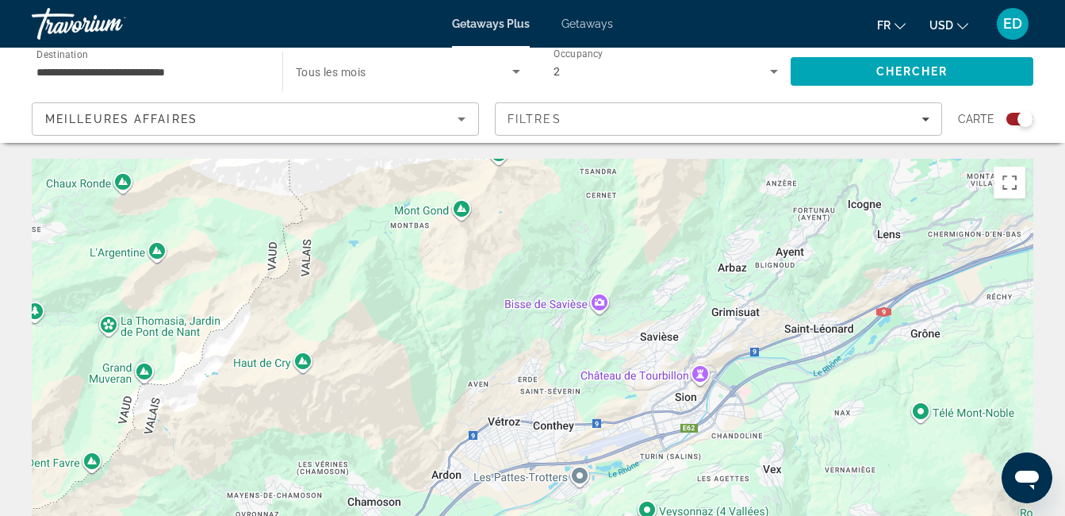
click at [377, 67] on span "Search widget" at bounding box center [404, 71] width 217 height 19
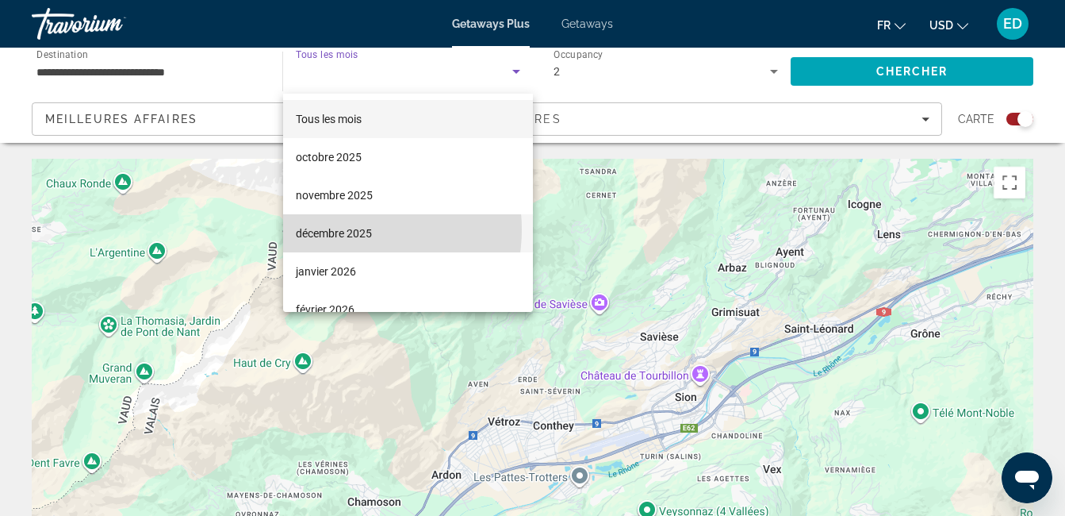
click at [343, 229] on span "décembre 2025" at bounding box center [334, 233] width 76 height 19
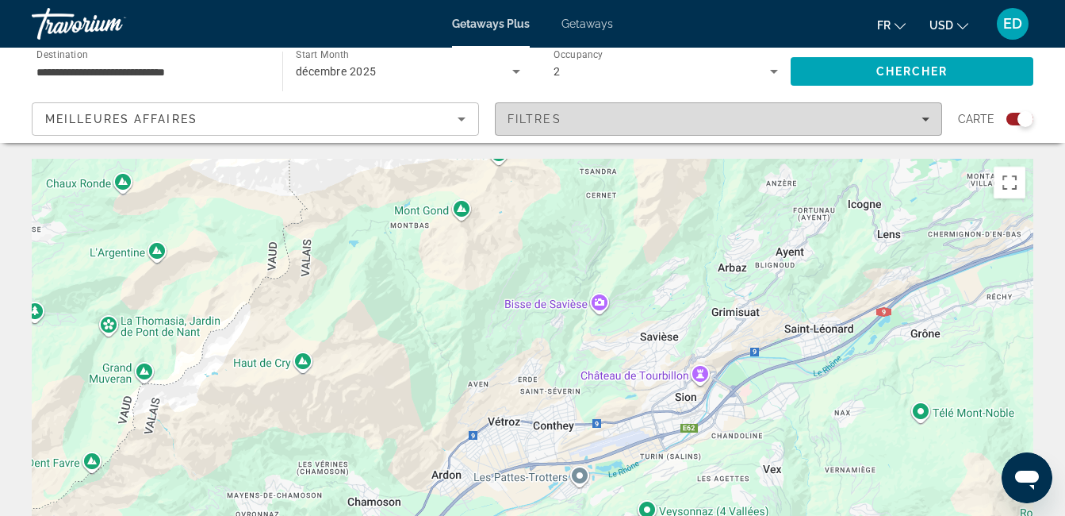
click at [540, 118] on span "Filtres" at bounding box center [535, 119] width 54 height 13
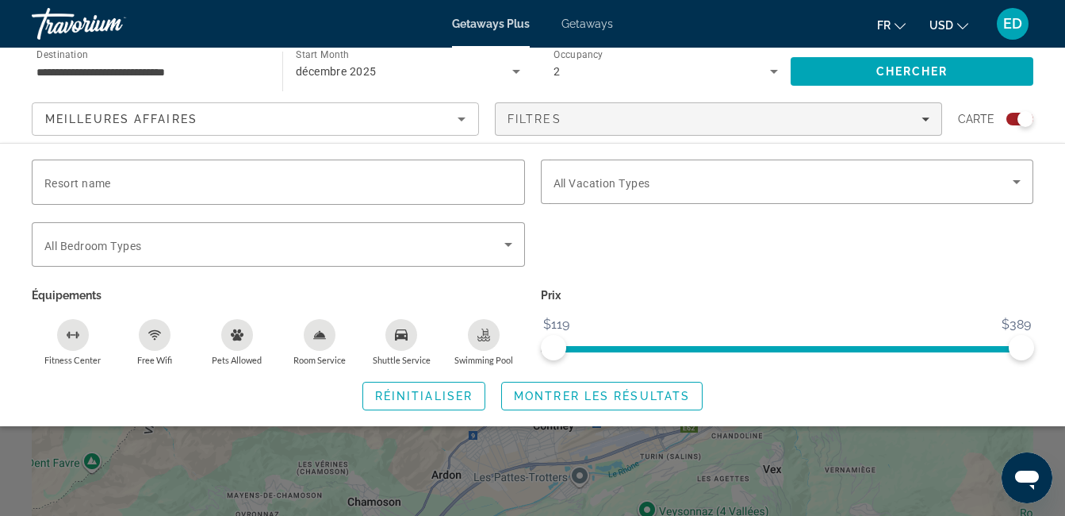
click at [651, 56] on div "2" at bounding box center [666, 71] width 225 height 44
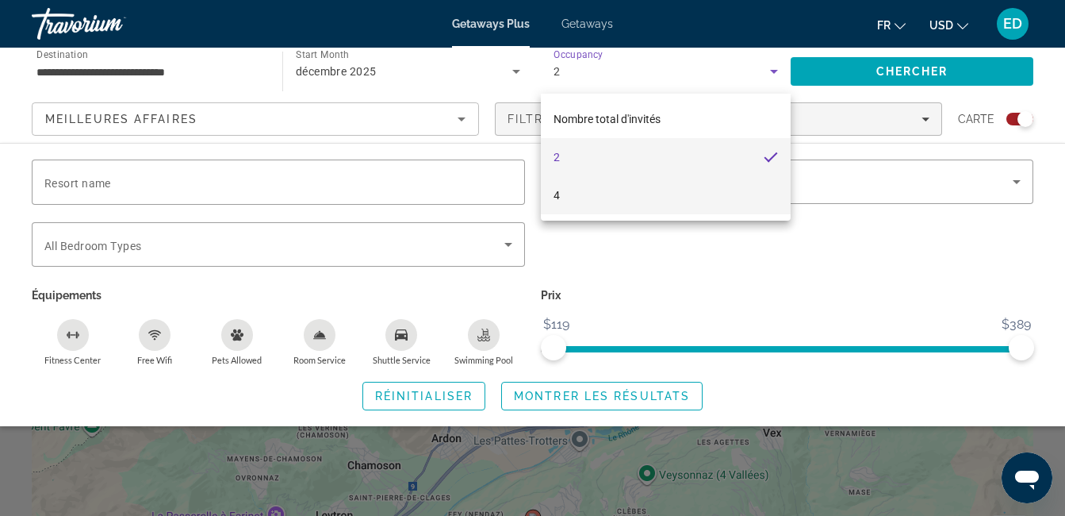
scroll to position [40, 0]
click at [606, 187] on mat-option "4" at bounding box center [666, 195] width 251 height 38
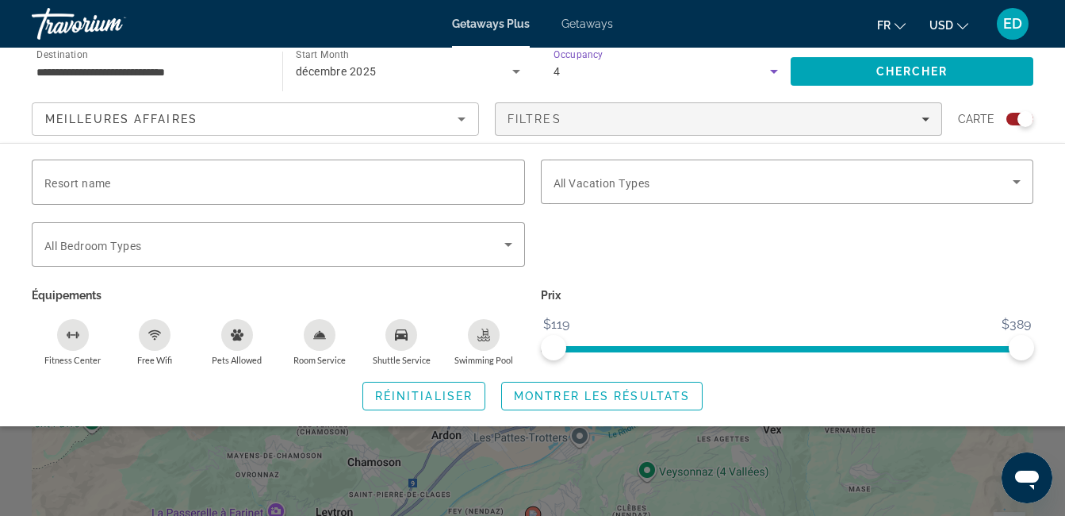
scroll to position [0, 0]
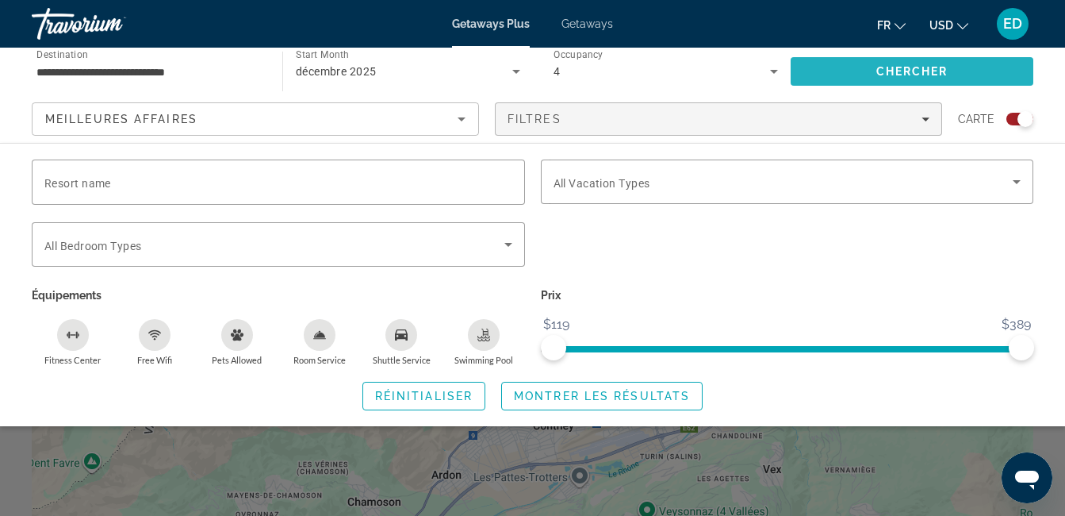
click at [894, 75] on span "Chercher" at bounding box center [913, 71] width 72 height 13
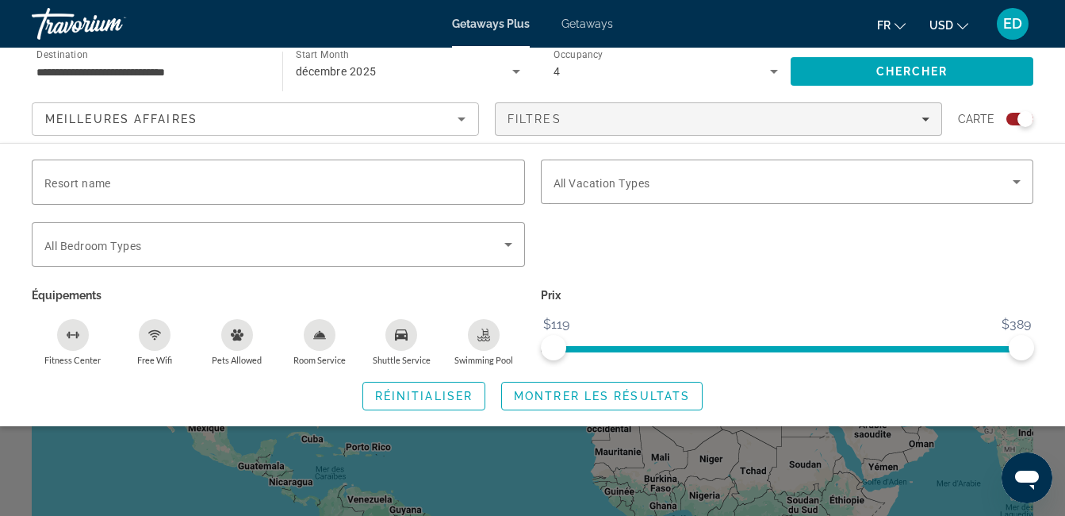
click at [543, 432] on div "Search widget" at bounding box center [532, 377] width 1065 height 278
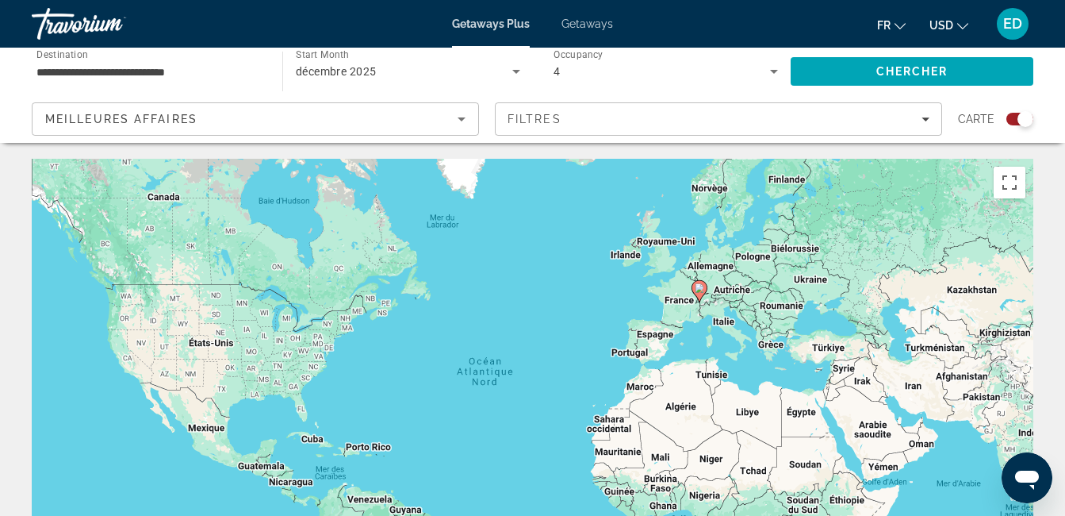
click at [199, 68] on input "**********" at bounding box center [148, 72] width 225 height 19
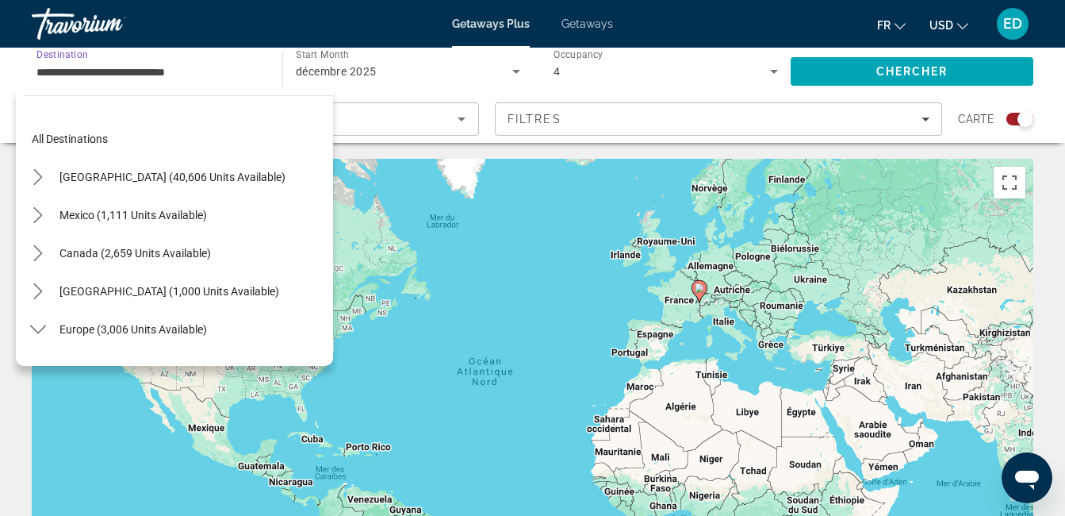
click at [94, 142] on span "All destinations" at bounding box center [70, 138] width 76 height 13
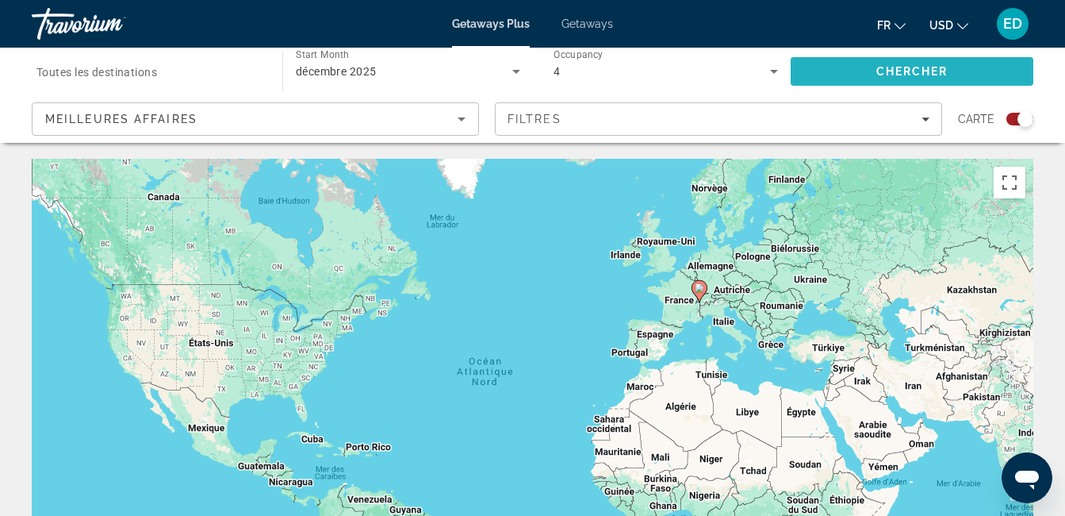
click at [888, 67] on span "Chercher" at bounding box center [913, 71] width 72 height 13
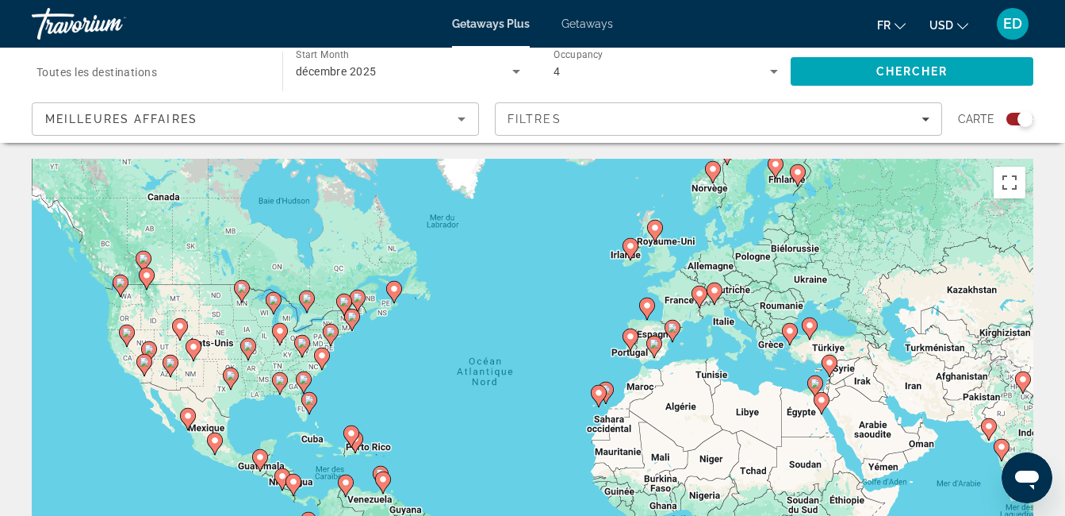
click at [707, 302] on gmp-advanced-marker "Main content" at bounding box center [700, 297] width 16 height 24
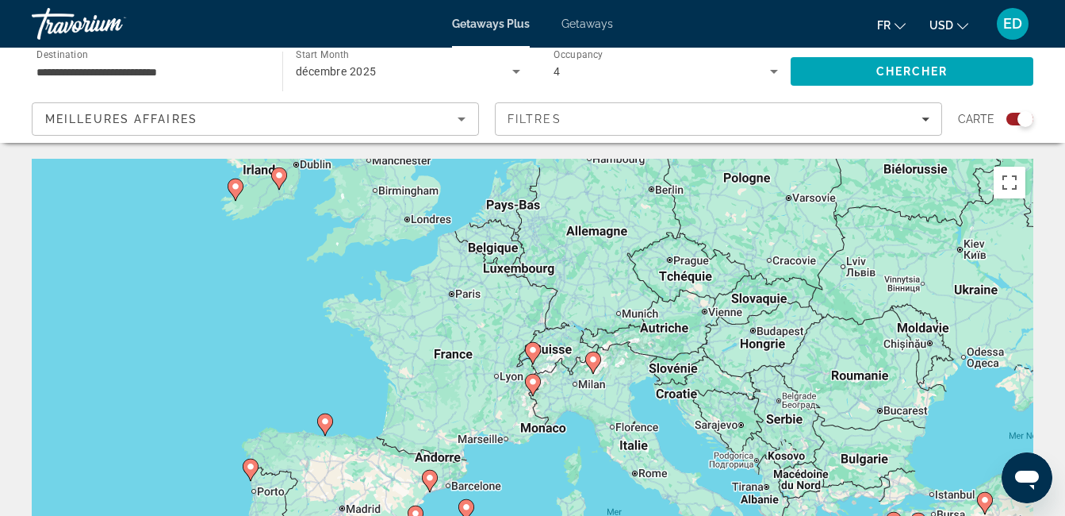
click at [510, 401] on div "Pour activer le glissement avec le clavier, appuyez sur Alt+Entrée. Une fois ce…" at bounding box center [533, 397] width 1002 height 476
click at [537, 350] on image "Main content" at bounding box center [533, 350] width 10 height 10
type input "**********"
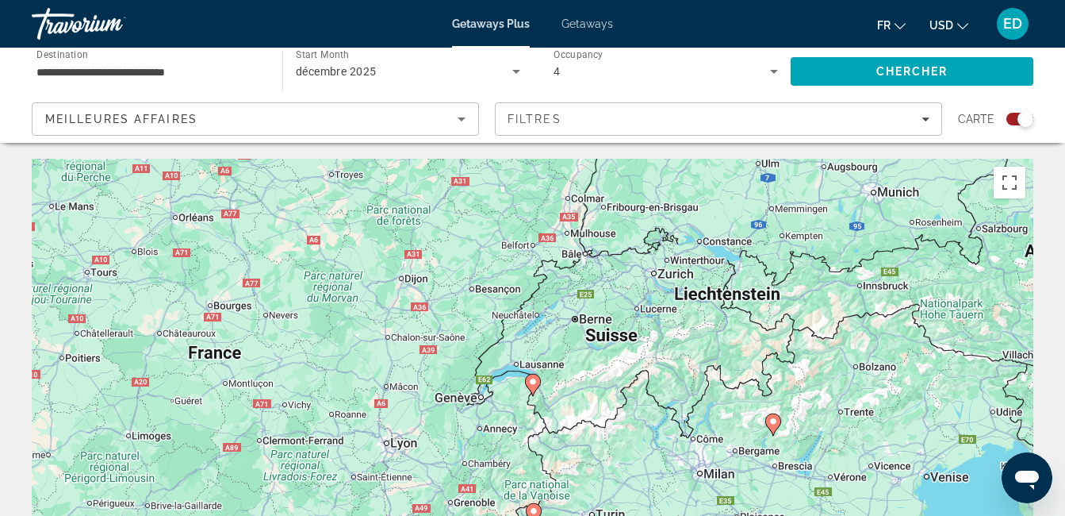
click at [515, 394] on div "Pour activer le glissement avec le clavier, appuyez sur Alt+Entrée. Une fois ce…" at bounding box center [533, 397] width 1002 height 476
click at [535, 381] on image "Main content" at bounding box center [533, 382] width 10 height 10
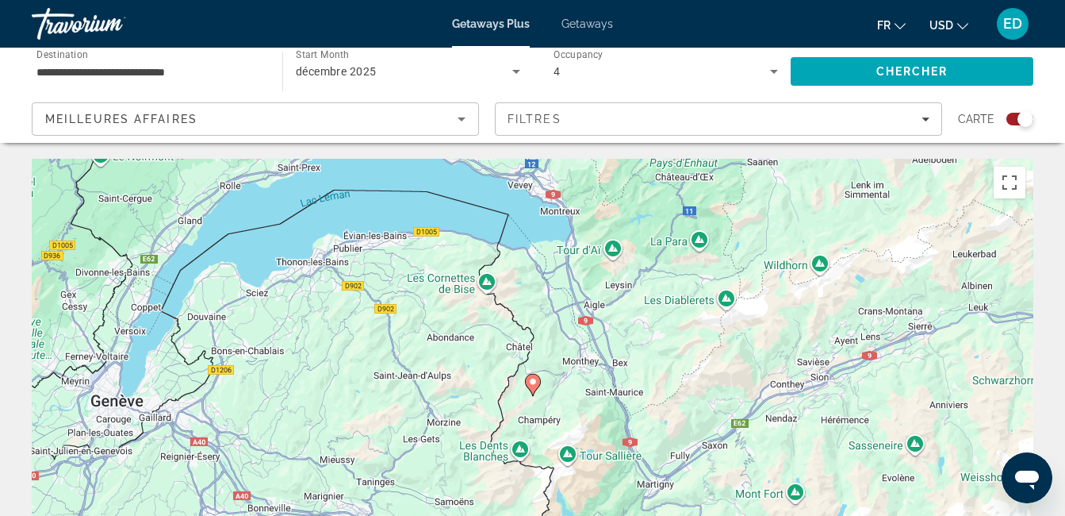
click at [532, 381] on image "Main content" at bounding box center [533, 382] width 10 height 10
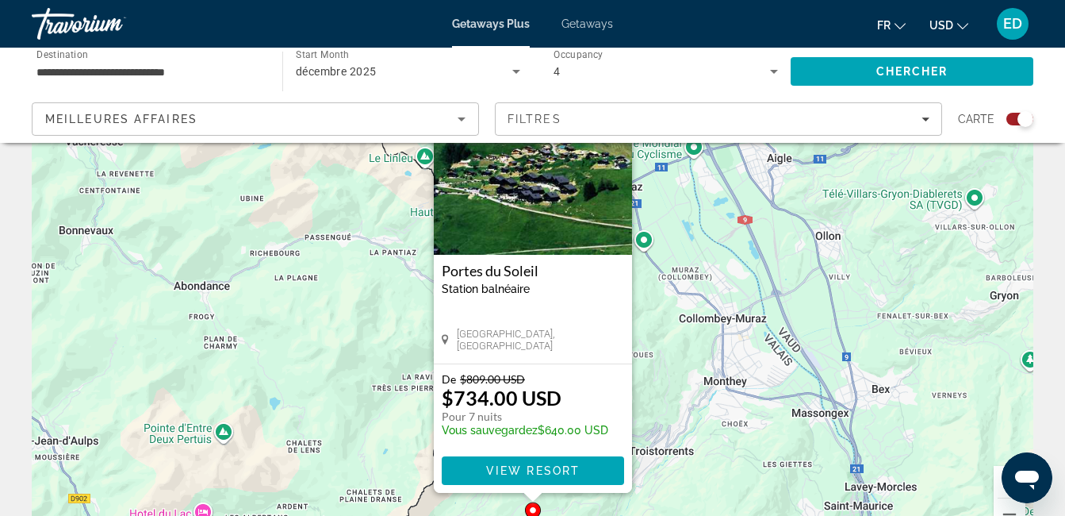
scroll to position [87, 0]
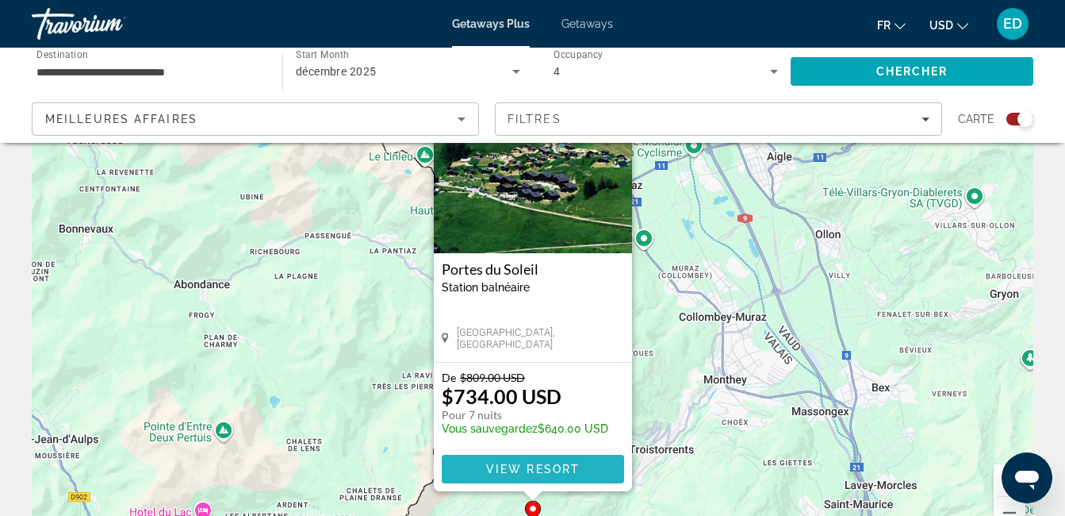
click at [516, 460] on span "Main content" at bounding box center [533, 469] width 182 height 38
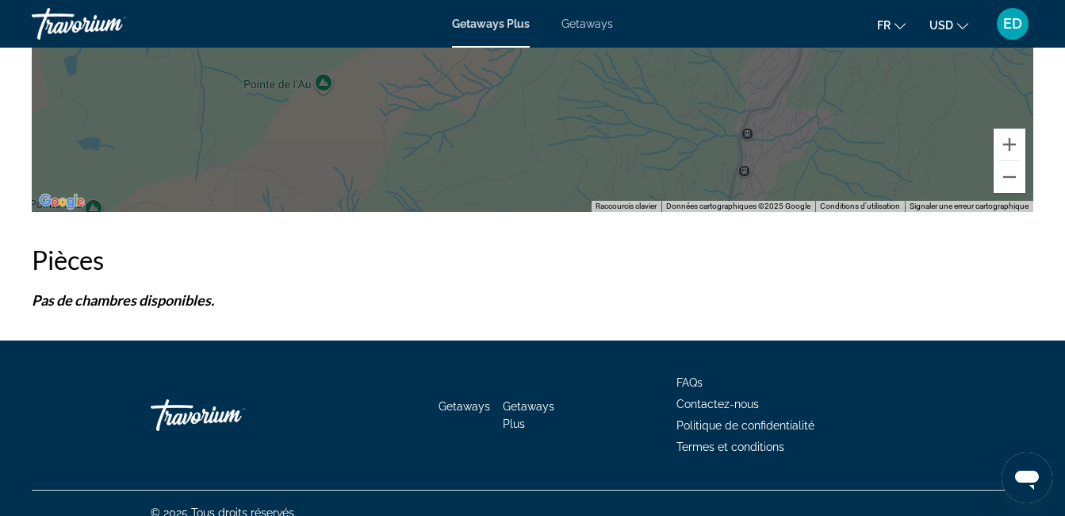
scroll to position [2892, 0]
